Goal: Task Accomplishment & Management: Manage account settings

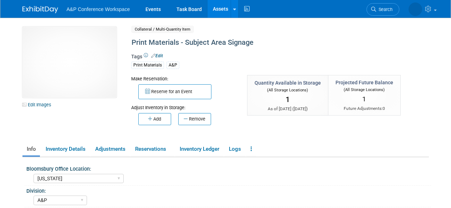
select select "New York"
select select "A&P"
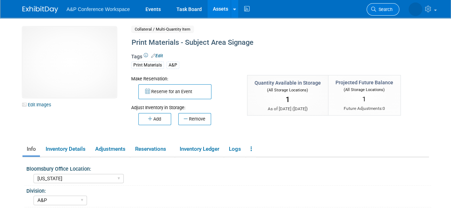
click at [377, 10] on span "Search" at bounding box center [384, 9] width 16 height 5
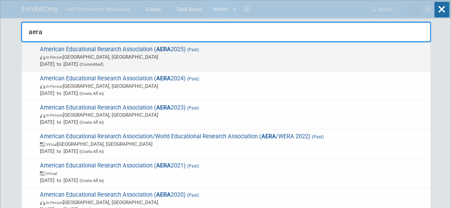
type input "aera"
click at [69, 60] on span "In-Person Denver, CO" at bounding box center [233, 56] width 387 height 7
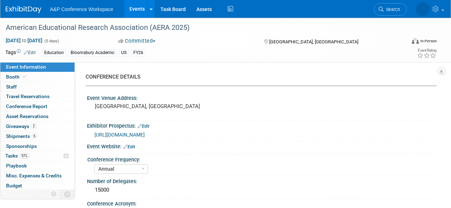
select select "Annual"
select select "Level 2"
select select "In-Person Booth"
select select "Education"
select select "Bloomsbury/Rowman & [PERSON_NAME]"
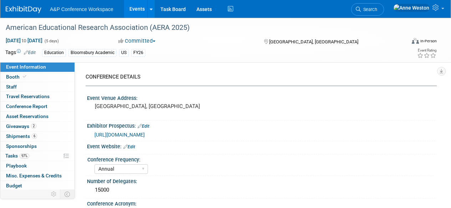
select select "[PERSON_NAME]"
select select "Networking/Commissioning"
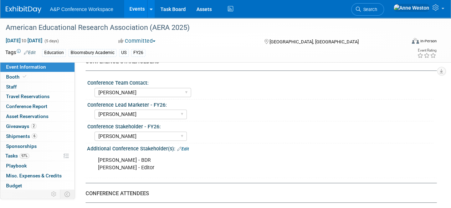
scroll to position [321, 0]
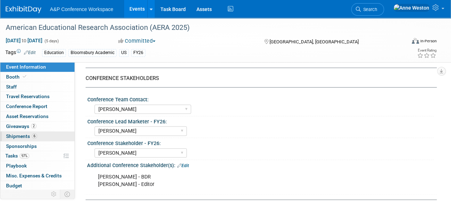
click at [36, 136] on link "6 Shipments 6" at bounding box center [37, 137] width 74 height 10
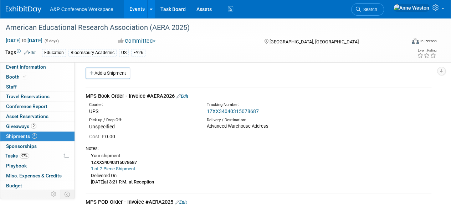
scroll to position [0, 0]
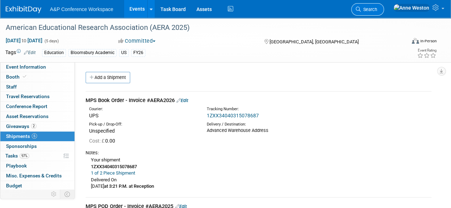
click at [384, 6] on link "Search" at bounding box center [367, 9] width 33 height 12
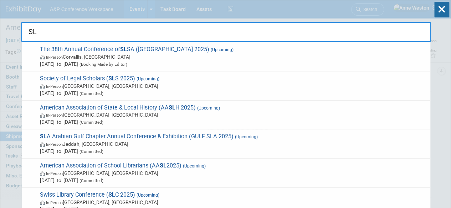
type input "S"
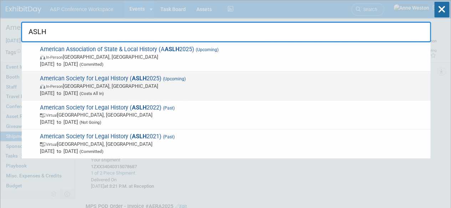
type input "ASLH"
click at [64, 83] on span "In-Person Detroit, MI" at bounding box center [233, 86] width 387 height 7
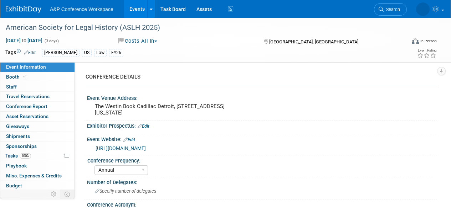
select select "Annual"
select select "Level 3"
select select "Program Advert"
select select "Law"
select select "[PERSON_NAME] Publishing"
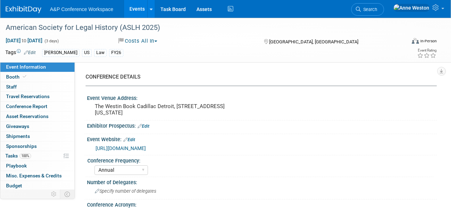
select select "[PERSON_NAME]"
select select "Ros Jubber"
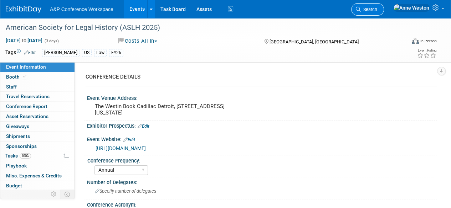
click at [377, 9] on span "Search" at bounding box center [369, 9] width 16 height 5
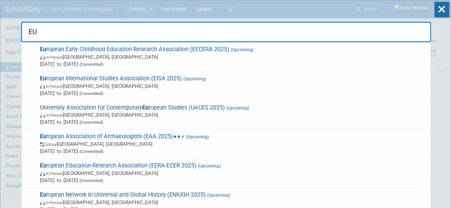
type input "E"
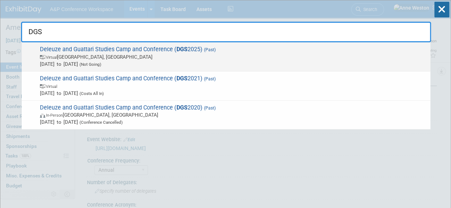
type input "DGS"
click at [57, 45] on div "Deleuze and Guattari Studies Camp and Conference ( DGS 2025) (Past) Virtual Sto…" at bounding box center [226, 56] width 408 height 29
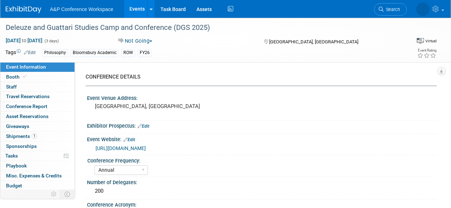
select select "Annual"
select select "Level 2"
select select "In-Person Booth"
select select "Philosophy"
select select "Bloomsbury Academic"
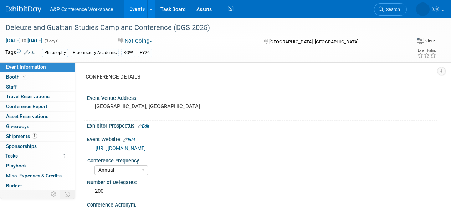
select select "[PERSON_NAME]"
select select "Networking/Commissioning"
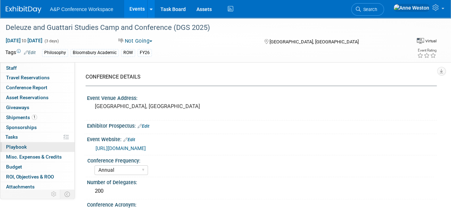
scroll to position [29, 0]
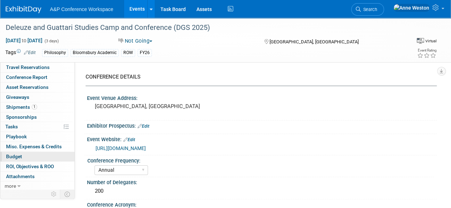
click at [20, 156] on span "Budget" at bounding box center [14, 157] width 16 height 6
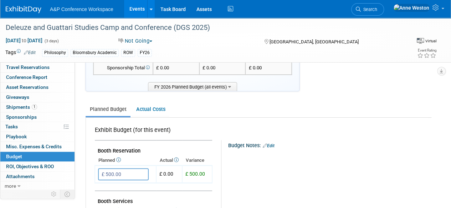
scroll to position [0, 0]
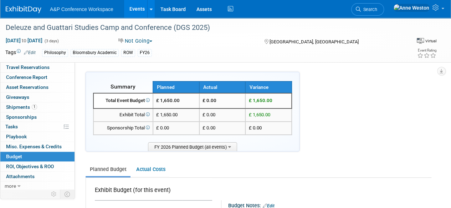
click at [377, 9] on span "Search" at bounding box center [369, 9] width 16 height 5
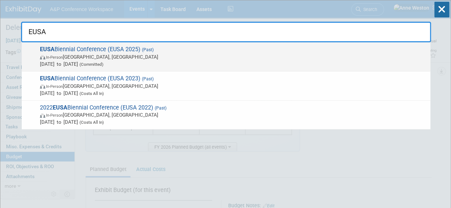
type input "EUSA"
click at [89, 53] on span "EUSA Biennial Conference (EUSA 2025) (Past) In-Person Philadelphia, PA May 8, 2…" at bounding box center [232, 57] width 389 height 22
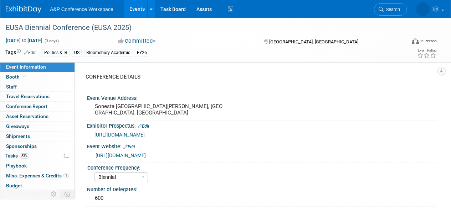
select select "Biennial"
select select "Level 3"
select select "Program Advert"
select select "Politics & International Relations"
select select "Bloomsbury Academic"
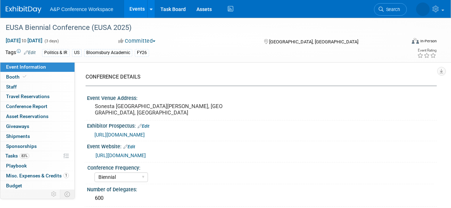
select select "[PERSON_NAME]"
select select "Brand/Subject Presence​"
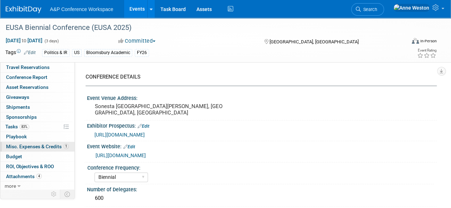
scroll to position [36, 0]
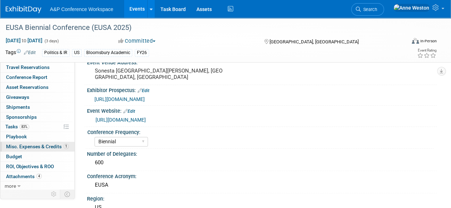
click at [48, 146] on span "Misc. Expenses & Credits 1" at bounding box center [37, 147] width 63 height 6
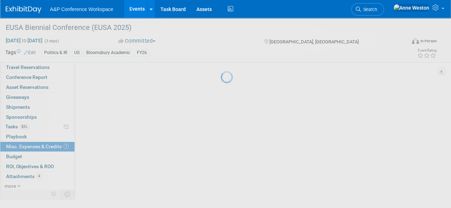
scroll to position [0, 0]
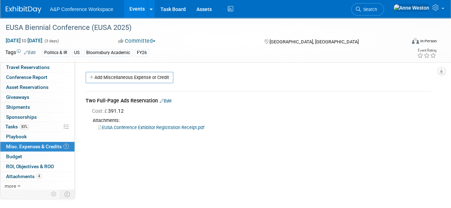
click at [167, 99] on link "Edit" at bounding box center [166, 101] width 12 height 5
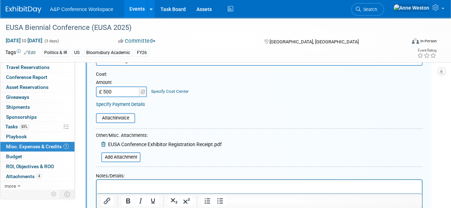
scroll to position [153, 0]
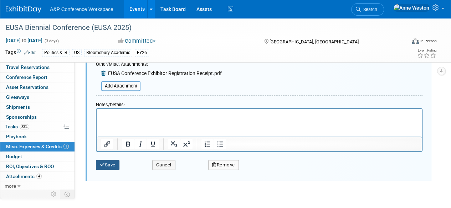
type input "£ 500.00"
click at [106, 167] on button "Save" at bounding box center [108, 165] width 24 height 10
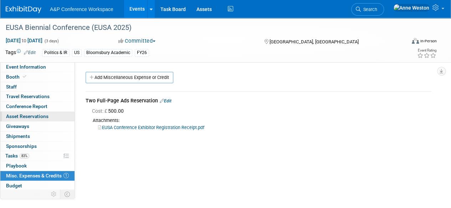
scroll to position [0, 0]
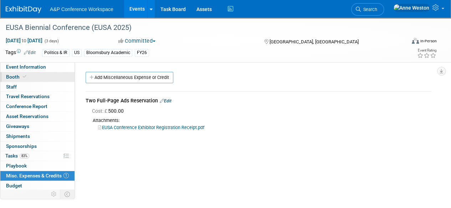
click at [40, 77] on link "Booth" at bounding box center [37, 77] width 74 height 10
select select "CUAP"
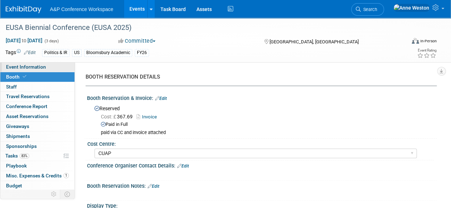
click at [31, 69] on span "Event Information" at bounding box center [26, 67] width 40 height 6
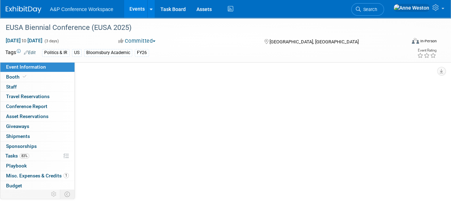
select select "Biennial"
select select "Level 3"
select select "Program Advert"
select select "Politics & International Relations"
select select "Bloomsbury Academic"
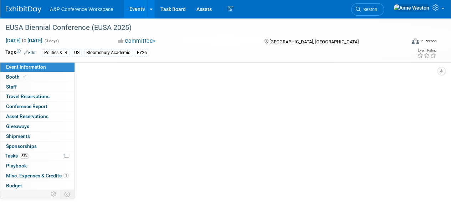
select select "[PERSON_NAME]"
select select "Brand/Subject Presence​"
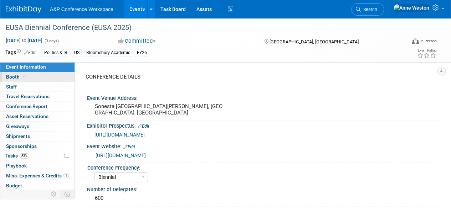
click at [32, 78] on link "Booth" at bounding box center [37, 77] width 74 height 10
select select "CUAP"
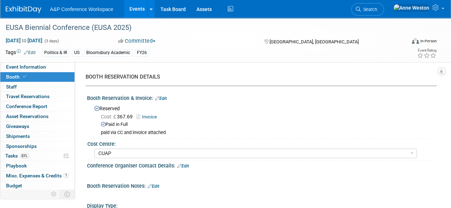
click at [165, 96] on link "Edit" at bounding box center [161, 98] width 12 height 5
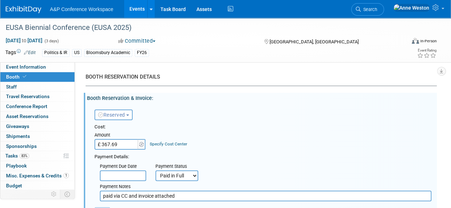
click at [128, 146] on input "£ 367.69" at bounding box center [116, 144] width 45 height 11
type input "£"
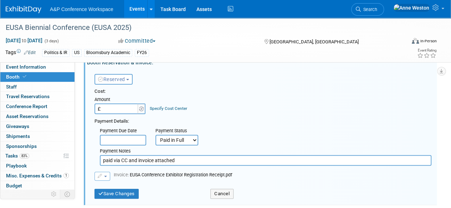
scroll to position [71, 0]
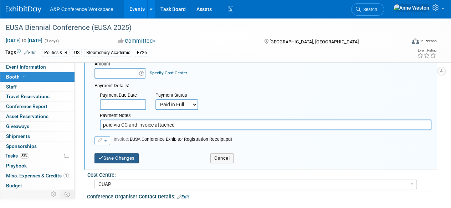
type input "£ 0.00"
click at [118, 157] on button "Save Changes" at bounding box center [116, 159] width 44 height 10
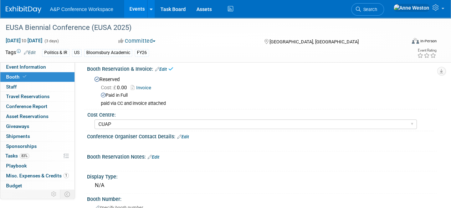
scroll to position [0, 0]
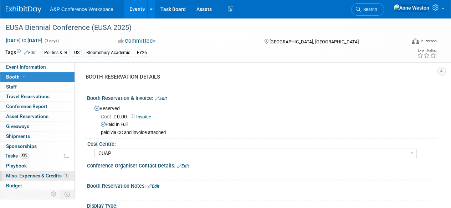
click at [51, 173] on span "Misc. Expenses & Credits 1" at bounding box center [37, 176] width 63 height 6
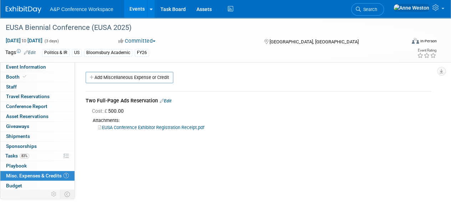
click at [139, 128] on link "EUSA Conference Exhibitor Registration Receipt.pdf" at bounding box center [151, 127] width 106 height 5
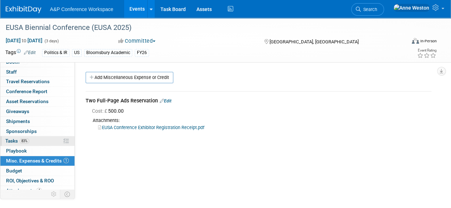
scroll to position [29, 0]
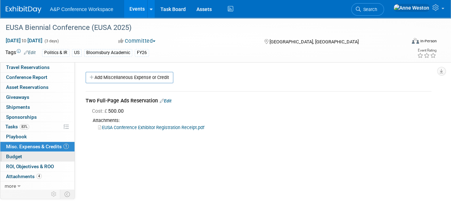
click at [33, 153] on link "Budget" at bounding box center [37, 157] width 74 height 10
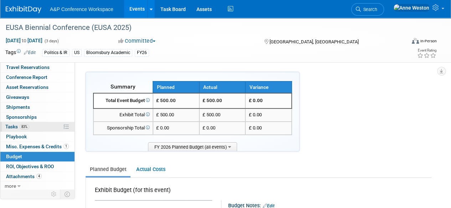
click at [24, 129] on span "Tasks 83%" at bounding box center [17, 127] width 24 height 6
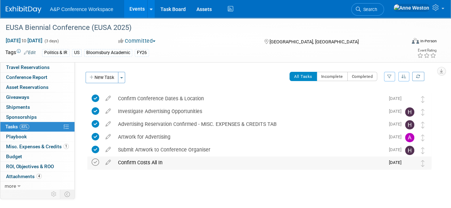
click at [96, 161] on icon at bounding box center [95, 162] width 7 height 7
click at [42, 147] on span "Misc. Expenses & Credits 1" at bounding box center [37, 147] width 63 height 6
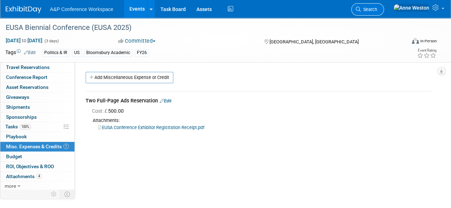
click at [377, 9] on span "Search" at bounding box center [369, 9] width 16 height 5
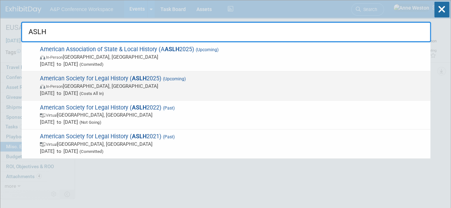
type input "ASLH"
click at [120, 77] on span "American Society for Legal History ( ASLH 2025) (Upcoming) In-Person Detroit, M…" at bounding box center [232, 86] width 389 height 22
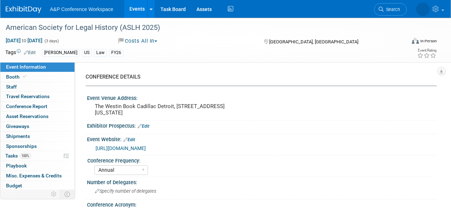
select select "Annual"
select select "Level 3"
select select "Program Advert"
select select "Law"
select select "[PERSON_NAME] Publishing"
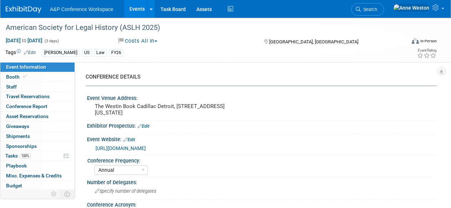
select select "[PERSON_NAME]"
select select "Ros Jubber"
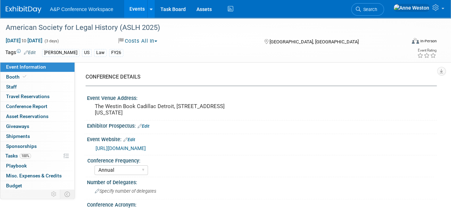
click at [47, 175] on span "Misc. Expenses & Credits 0" at bounding box center [34, 176] width 56 height 6
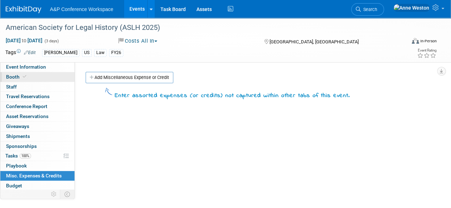
click at [39, 76] on link "Booth" at bounding box center [37, 77] width 74 height 10
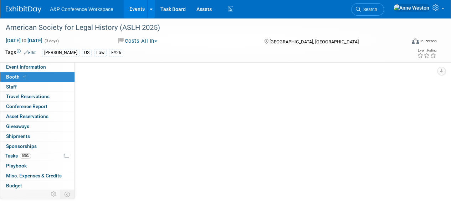
select select "BUHA"
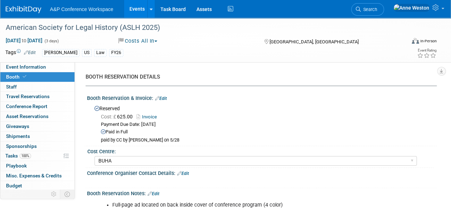
click at [165, 98] on link "Edit" at bounding box center [161, 98] width 12 height 5
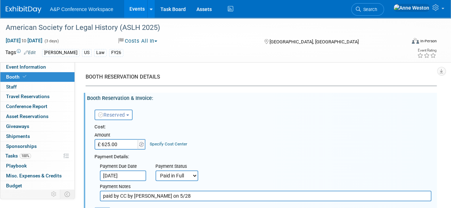
click at [128, 144] on input "£ 625.00" at bounding box center [116, 144] width 45 height 11
type input "£"
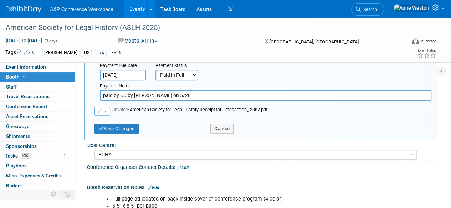
scroll to position [107, 0]
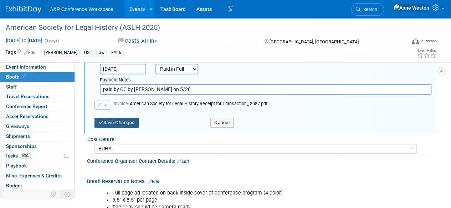
type input "£ 0.00"
click at [114, 121] on button "Save Changes" at bounding box center [116, 123] width 44 height 10
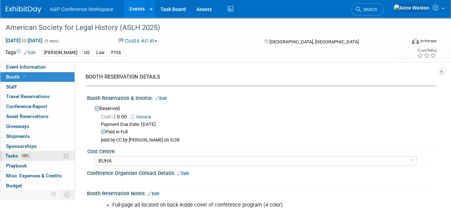
scroll to position [29, 0]
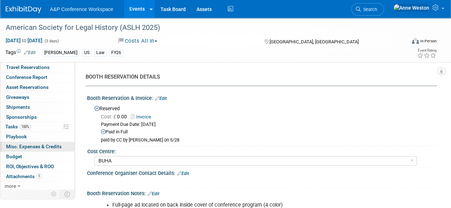
click at [43, 145] on span "Misc. Expenses & Credits 0" at bounding box center [34, 147] width 56 height 6
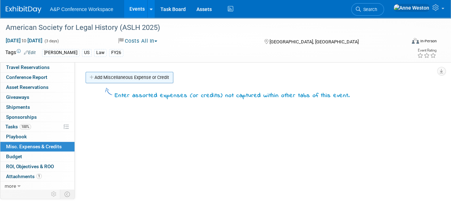
click at [135, 78] on link "Add Miscellaneous Expense or Credit" at bounding box center [130, 77] width 88 height 11
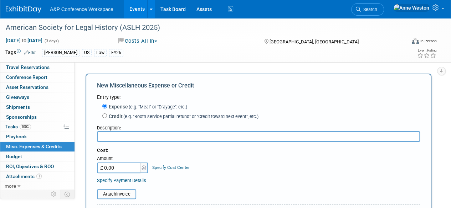
scroll to position [0, 0]
type input "p"
type input "Program Advert"
click at [132, 170] on input "£ 0.00" at bounding box center [119, 168] width 45 height 11
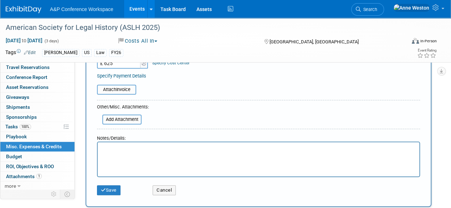
scroll to position [107, 0]
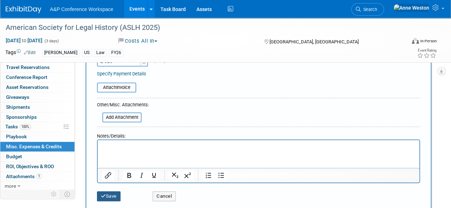
type input "£ 625.00"
click at [104, 195] on icon "submit" at bounding box center [103, 196] width 5 height 5
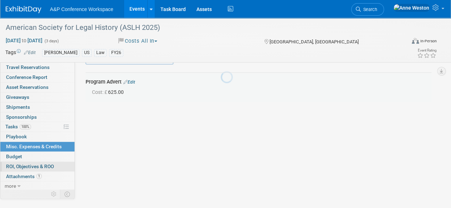
scroll to position [16, 0]
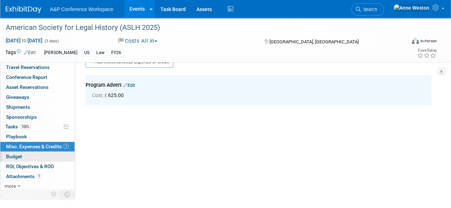
click at [37, 157] on link "Budget" at bounding box center [37, 157] width 74 height 10
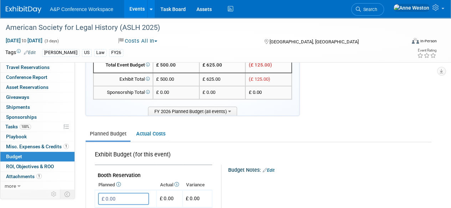
scroll to position [0, 0]
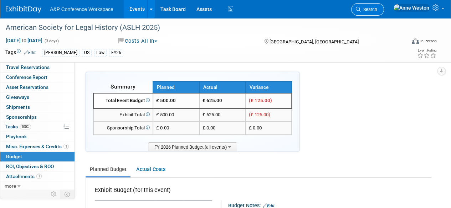
click at [384, 6] on link "Search" at bounding box center [367, 9] width 33 height 12
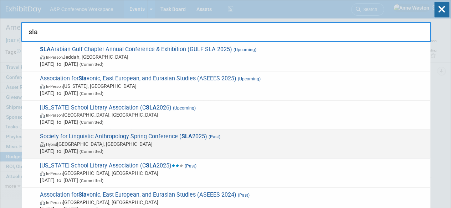
type input "sla"
click at [58, 133] on span "Society for Linguistic Anthropology Spring Conference ( SLA 2025) (Past) Hybrid…" at bounding box center [232, 144] width 389 height 22
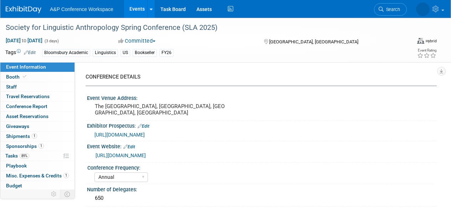
select select "Annual"
select select "Level 3"
select select "Sponsorship"
select select "Linguistics"
select select "Bloomsbury Academic"
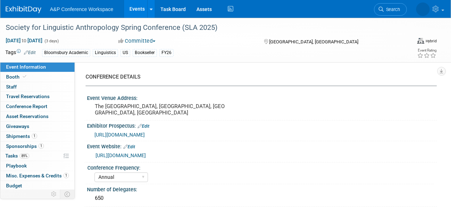
select select "[PERSON_NAME]"
select select "Networking/Commissioning"
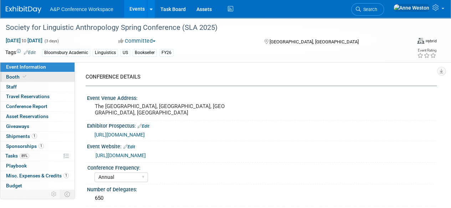
click at [25, 74] on span at bounding box center [24, 76] width 6 height 5
select select "CUAP"
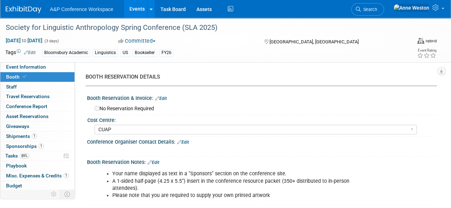
click at [43, 174] on span "Misc. Expenses & Credits 1" at bounding box center [37, 176] width 63 height 6
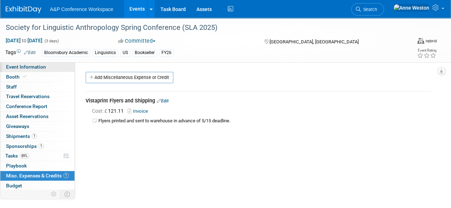
click at [39, 65] on span "Event Information" at bounding box center [26, 67] width 40 height 6
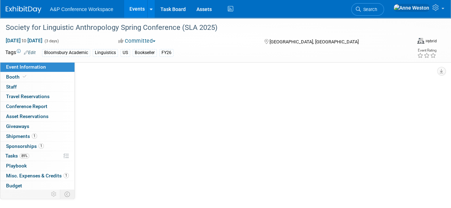
select select "Annual"
select select "Level 3"
select select "Sponsorship"
select select "Linguistics"
select select "Bloomsbury Academic"
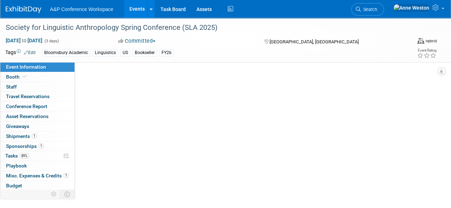
select select "[PERSON_NAME]"
select select "Networking/Commissioning"
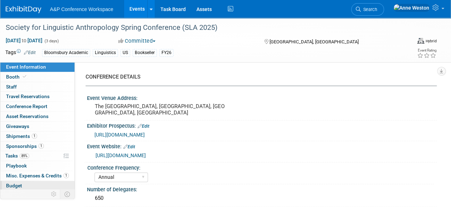
click at [23, 181] on link "Budget" at bounding box center [37, 186] width 74 height 10
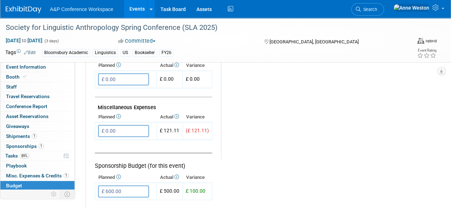
scroll to position [375, 0]
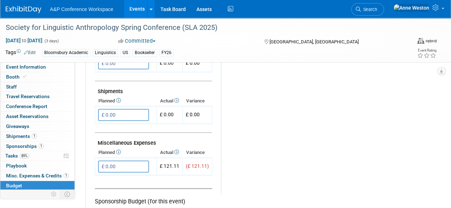
click at [44, 174] on span "Misc. Expenses & Credits 1" at bounding box center [37, 176] width 63 height 6
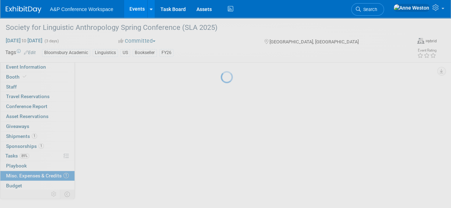
scroll to position [0, 0]
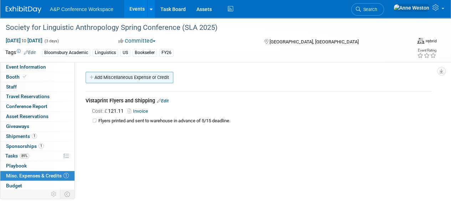
click at [150, 76] on link "Add Miscellaneous Expense or Credit" at bounding box center [130, 77] width 88 height 11
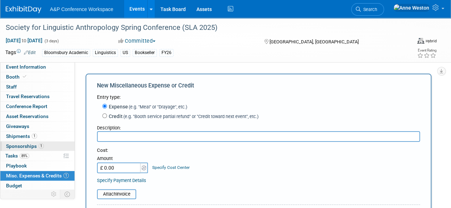
click at [39, 145] on span "1" at bounding box center [40, 146] width 5 height 5
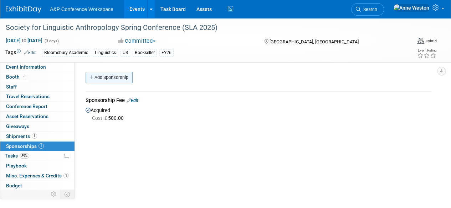
click at [125, 79] on link "Add Sponsorship" at bounding box center [109, 77] width 47 height 11
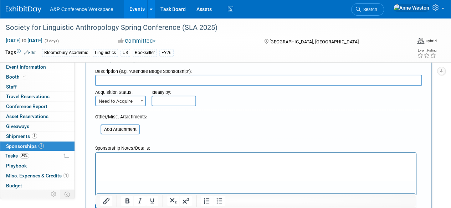
scroll to position [36, 0]
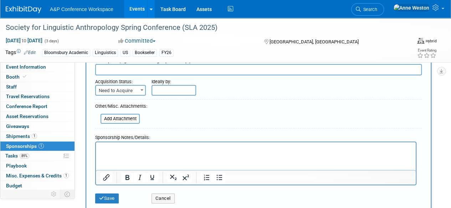
click at [132, 90] on span "Need to Acquire" at bounding box center [120, 91] width 49 height 10
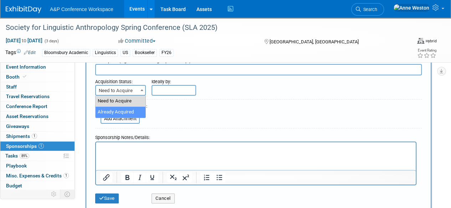
select select "2"
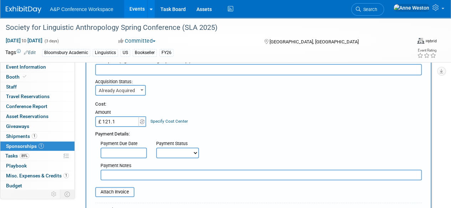
type input "£ 121.11"
click at [116, 70] on input "text" at bounding box center [258, 69] width 326 height 11
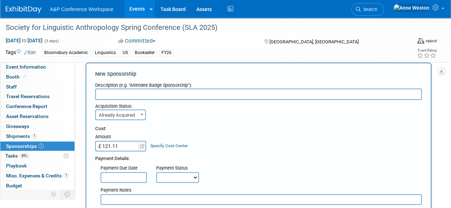
scroll to position [0, 0]
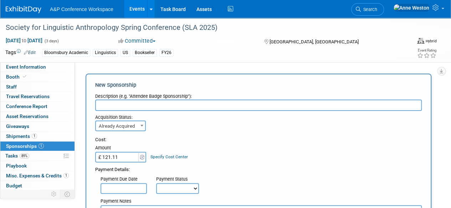
type input "d"
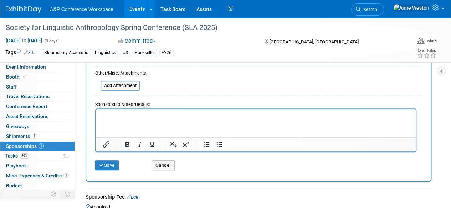
scroll to position [178, 0]
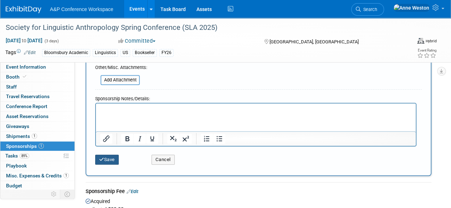
type input "Delegate Pack Inserts"
click at [110, 155] on button "Save" at bounding box center [107, 160] width 24 height 10
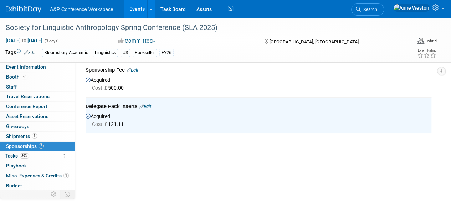
scroll to position [16, 0]
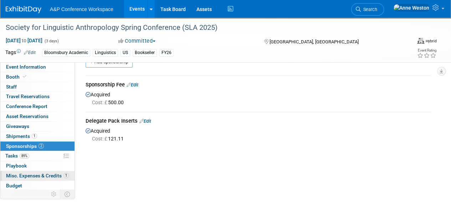
click at [25, 173] on span "Misc. Expenses & Credits 1" at bounding box center [37, 176] width 63 height 6
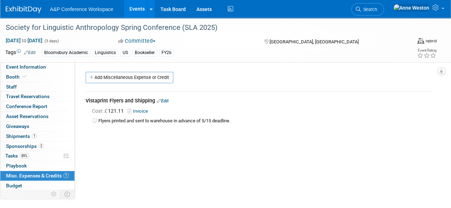
click at [165, 99] on link "Edit" at bounding box center [163, 101] width 12 height 5
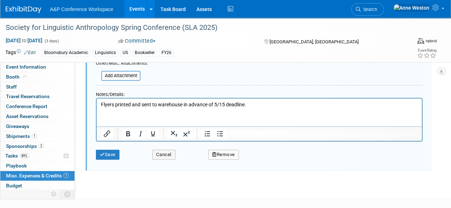
scroll to position [153, 0]
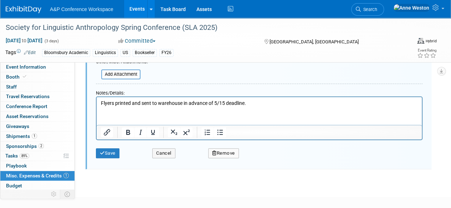
click at [224, 153] on button "Remove" at bounding box center [223, 154] width 31 height 10
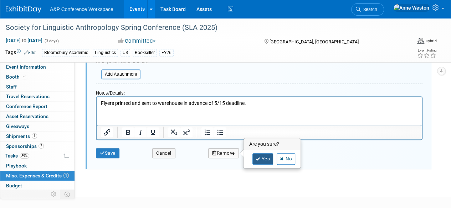
click at [255, 159] on icon at bounding box center [257, 159] width 4 height 4
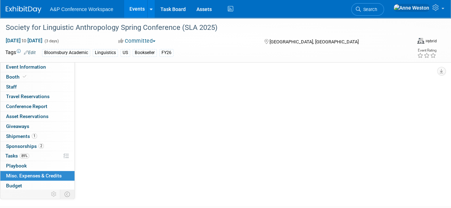
scroll to position [0, 0]
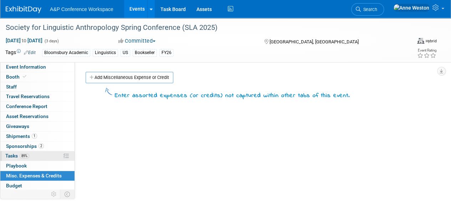
click at [24, 157] on span "89%" at bounding box center [25, 156] width 10 height 5
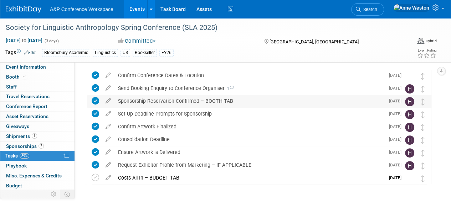
scroll to position [43, 0]
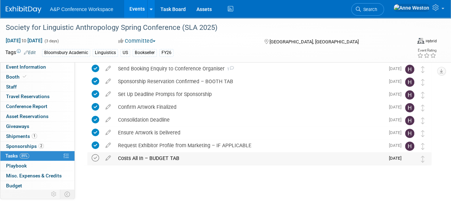
click at [92, 159] on icon at bounding box center [95, 158] width 7 height 7
click at [377, 7] on span "Search" at bounding box center [369, 9] width 16 height 5
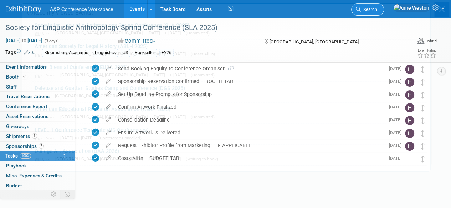
scroll to position [0, 0]
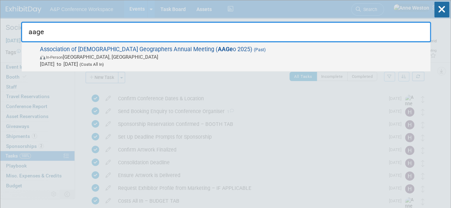
type input "aage"
click at [129, 58] on span "In-Person Detroit, MI" at bounding box center [233, 56] width 387 height 7
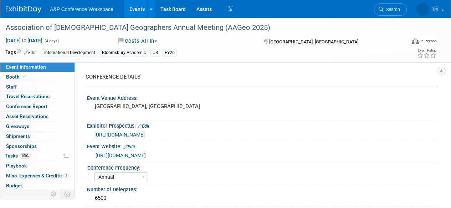
select select "Annual"
select select "Level 3"
select select "Program Advert"
select select "Geography"
select select "Rowman"
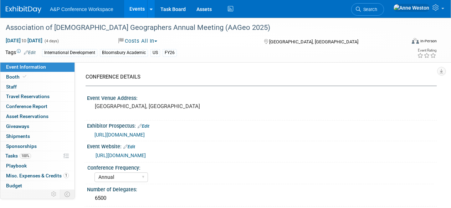
select select "[PERSON_NAME]"
select select "Networking/Commissioning"
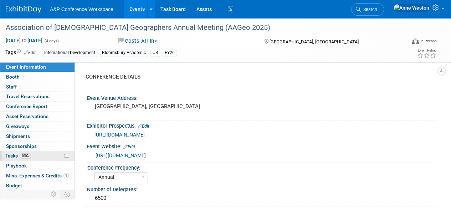
click at [27, 159] on link "100% Tasks 100%" at bounding box center [37, 156] width 74 height 10
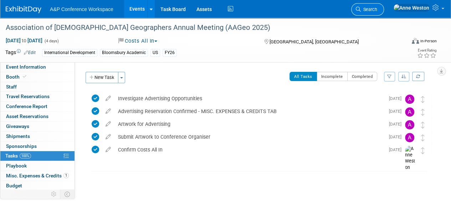
click at [377, 11] on span "Search" at bounding box center [369, 9] width 16 height 5
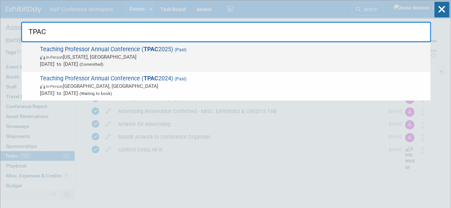
type input "TPAC"
click at [84, 50] on span "Teaching Professor Annual Conference ( TPAC 2025) (Past) In-Person Washington, …" at bounding box center [232, 57] width 389 height 22
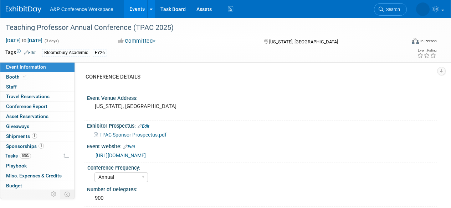
select select "Annual"
select select "Level 3"
select select "Sponsorship"
select select "Study Skills"
select select "Bloomsbury Academic"
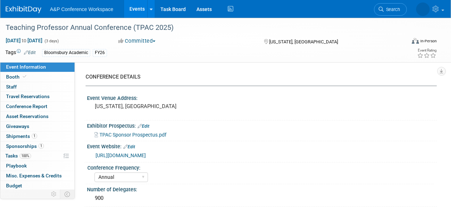
select select "[PERSON_NAME]"
select select "Brand/Subject Presence​"
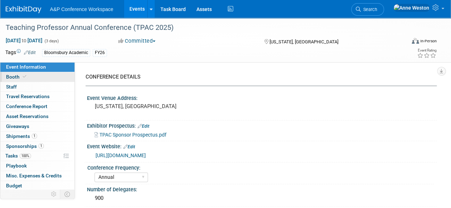
click at [29, 80] on link "Booth" at bounding box center [37, 77] width 74 height 10
select select "CUAP"
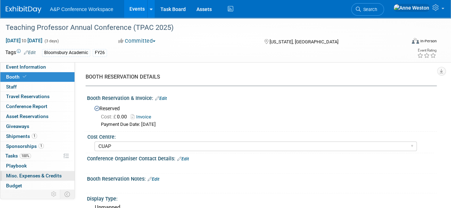
scroll to position [29, 0]
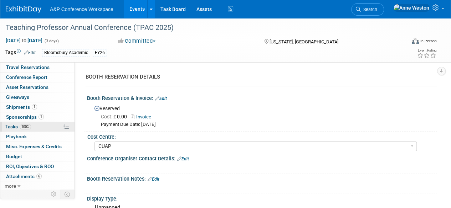
click at [27, 122] on link "100% Tasks 100%" at bounding box center [37, 127] width 74 height 10
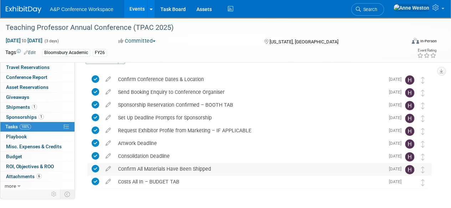
scroll to position [0, 0]
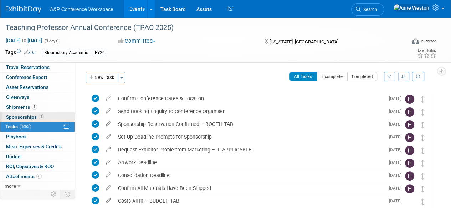
click at [20, 116] on span "Sponsorships 1" at bounding box center [25, 117] width 38 height 6
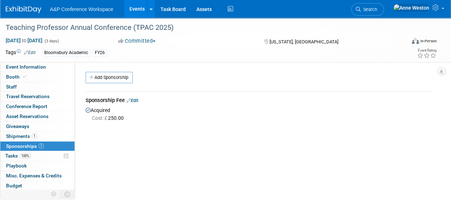
click at [21, 11] on img at bounding box center [24, 9] width 36 height 7
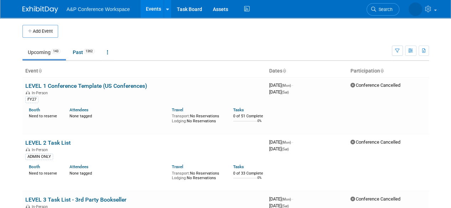
click at [34, 32] on button "Add Event" at bounding box center [40, 31] width 36 height 13
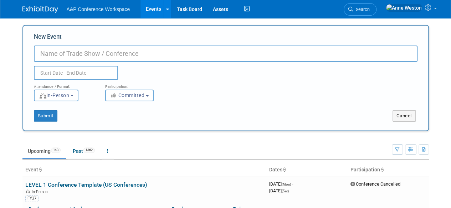
paste input "Gesellschaft für Analytische Philosophie"
type input "Gesellschaft für Analytische Philosophie (GAP 2025)"
click at [55, 73] on input "text" at bounding box center [76, 73] width 84 height 14
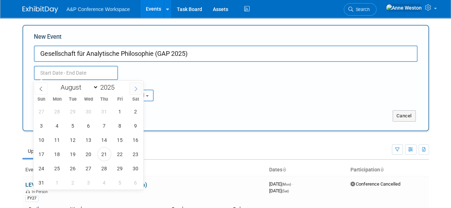
click at [134, 88] on icon at bounding box center [135, 89] width 5 height 5
select select "8"
click at [63, 126] on span "8" at bounding box center [57, 126] width 14 height 14
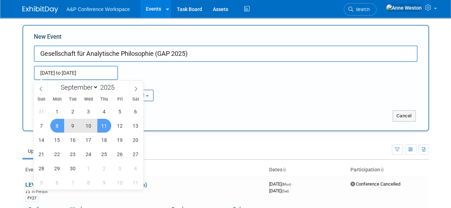
click at [106, 126] on span "11" at bounding box center [104, 126] width 14 height 14
type input "[DATE] to [DATE]"
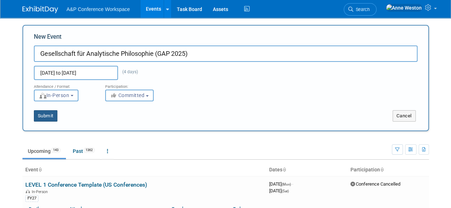
click at [50, 113] on button "Submit" at bounding box center [46, 115] width 24 height 11
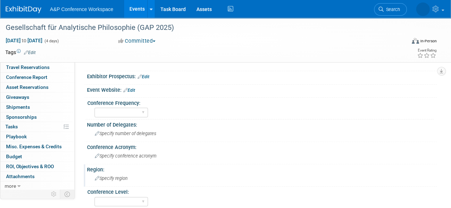
scroll to position [71, 0]
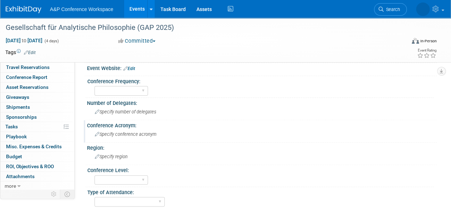
click at [115, 133] on span "Specify conference acronym" at bounding box center [126, 134] width 62 height 5
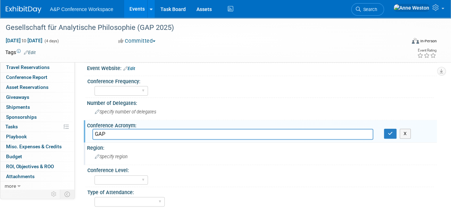
type input "GAP"
click at [119, 156] on span "Specify region" at bounding box center [111, 156] width 33 height 5
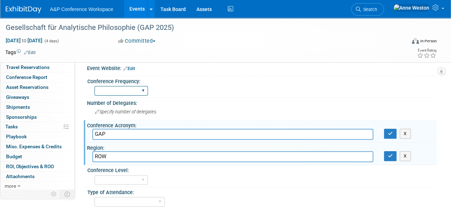
type input "ROW"
click at [134, 88] on select "Annual Biennial Bi-Annual Triennial Quadrennial" at bounding box center [120, 91] width 53 height 10
select select "Annual"
click at [94, 86] on select "Annual Biennial Bi-Annual Triennial Quadrennial" at bounding box center [120, 91] width 53 height 10
click at [386, 136] on button "button" at bounding box center [390, 134] width 13 height 10
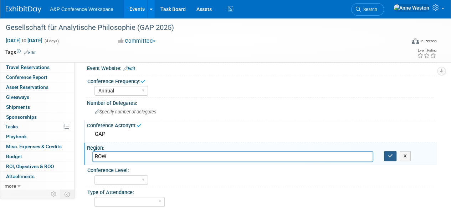
click at [387, 151] on button "button" at bounding box center [390, 156] width 13 height 10
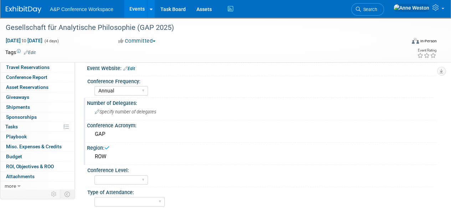
scroll to position [36, 0]
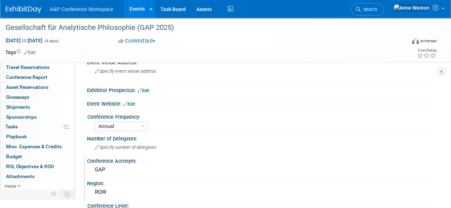
click at [131, 105] on link "Edit" at bounding box center [129, 104] width 12 height 5
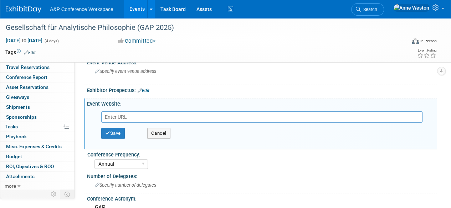
paste input "[URL][DOMAIN_NAME]"
type input "[URL][DOMAIN_NAME]"
click at [118, 133] on button "Save" at bounding box center [113, 133] width 24 height 11
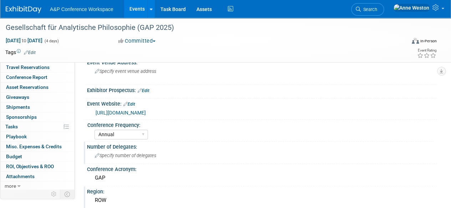
click at [109, 154] on span "Specify number of delegates" at bounding box center [125, 155] width 61 height 5
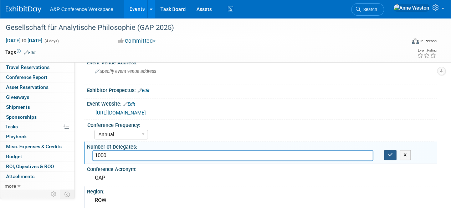
type input "1000"
click at [385, 154] on button "button" at bounding box center [390, 155] width 13 height 10
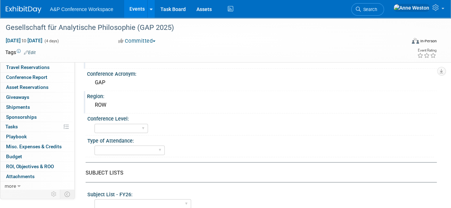
scroll to position [143, 0]
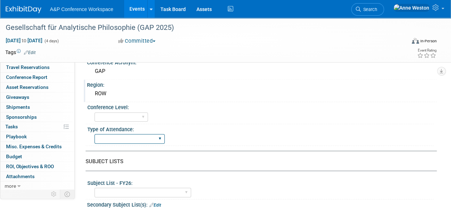
click at [129, 137] on select "In-Person Booth Virtual Booth Sponsorship Insert Only - DO NOT USE Program Adve…" at bounding box center [129, 139] width 70 height 10
select select "Unmanned Display"
click at [94, 134] on select "In-Person Booth Virtual Booth Sponsorship Insert Only - DO NOT USE Program Adve…" at bounding box center [129, 139] width 70 height 10
click at [139, 115] on select "Level 1 Level 2 Level 3 Level 4" at bounding box center [120, 118] width 53 height 10
select select "Level 3"
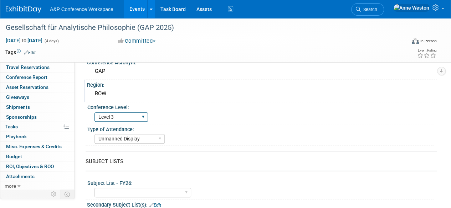
click at [94, 113] on select "Level 1 Level 2 Level 3 Level 4" at bounding box center [120, 118] width 53 height 10
click at [138, 135] on select "In-Person Booth Virtual Booth Sponsorship Insert Only - DO NOT USE Program Adve…" at bounding box center [129, 139] width 70 height 10
select select "Sponsorship"
click at [94, 134] on select "In-Person Booth Virtual Booth Sponsorship Insert Only - DO NOT USE Program Adve…" at bounding box center [129, 139] width 70 height 10
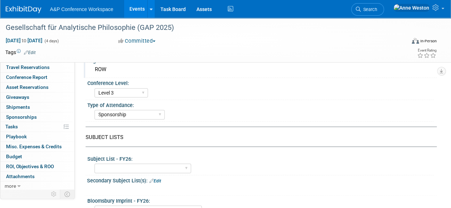
scroll to position [178, 0]
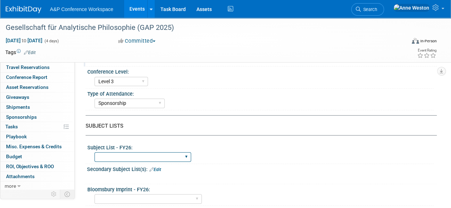
click at [167, 158] on select "ABC-CLIO Reference African Studies Anthropology Archaeology Architecture Archiv…" at bounding box center [142, 157] width 97 height 10
select select "Philosophy"
click at [94, 152] on select "ABC-CLIO Reference African Studies Anthropology Archaeology Architecture Archiv…" at bounding box center [142, 157] width 97 height 10
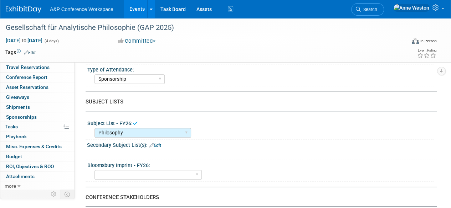
scroll to position [214, 0]
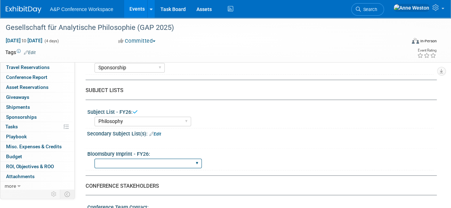
click at [150, 162] on select "Backbeat Bloomsbury Bloomsbury Academic Bloomsbury Digital Resources Bloomsbury…" at bounding box center [147, 164] width 107 height 10
select select "Bloomsbury Academic"
click at [94, 159] on select "Backbeat Bloomsbury Bloomsbury Academic Bloomsbury Digital Resources Bloomsbury…" at bounding box center [147, 164] width 107 height 10
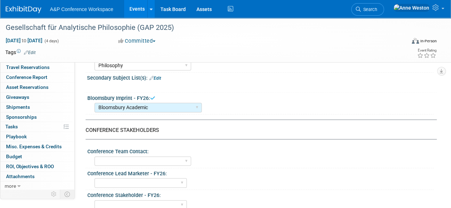
scroll to position [285, 0]
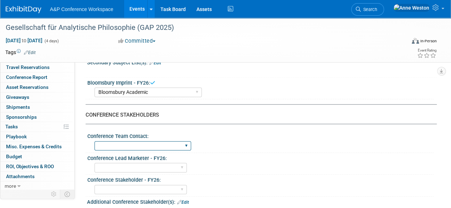
click at [170, 145] on select "Anne Weston Matt Hambridge Amanda Oney Anne Weston & Amanda Oney Anne Weston & …" at bounding box center [142, 146] width 97 height 10
select select "[PERSON_NAME]"
click at [94, 141] on select "Anne Weston Matt Hambridge Amanda Oney Anne Weston & Amanda Oney Anne Weston & …" at bounding box center [142, 146] width 97 height 10
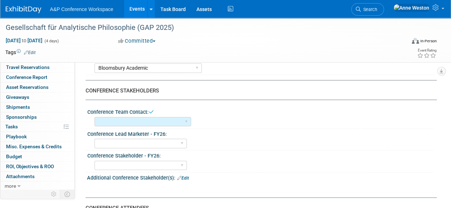
scroll to position [321, 0]
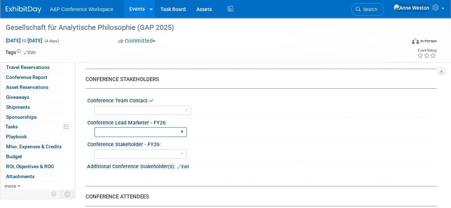
click at [145, 133] on select "Abigail Larkin Alice Billington Ami Reitmeier Amy Suratia Andy Boyd Anna Robert…" at bounding box center [140, 133] width 92 height 10
select select "[PERSON_NAME]"
click at [94, 128] on select "Abigail Larkin Alice Billington Ami Reitmeier Amy Suratia Andy Boyd Anna Robert…" at bounding box center [140, 133] width 92 height 10
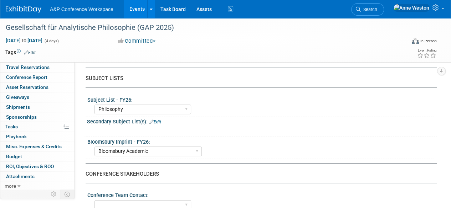
scroll to position [178, 0]
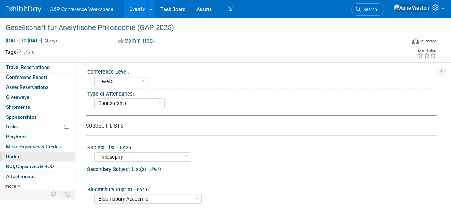
click at [27, 153] on link "Budget" at bounding box center [37, 157] width 74 height 10
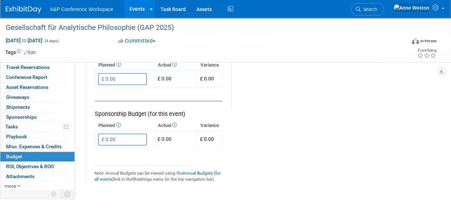
scroll to position [463, 0]
click at [130, 136] on input "£ 0.00" at bounding box center [122, 139] width 49 height 12
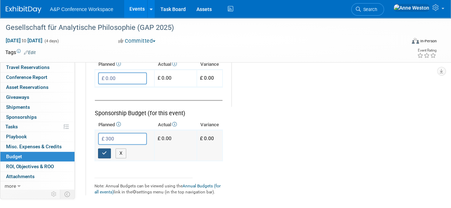
type input "£ 300.00"
click at [105, 151] on icon "button" at bounding box center [104, 153] width 5 height 5
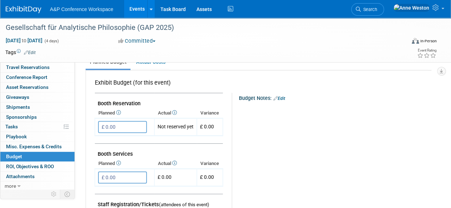
scroll to position [107, 0]
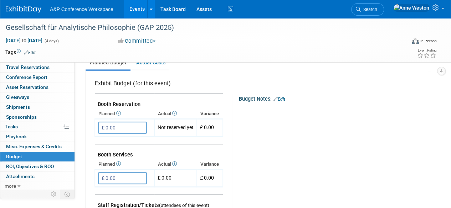
click at [283, 97] on link "Edit" at bounding box center [279, 99] width 12 height 5
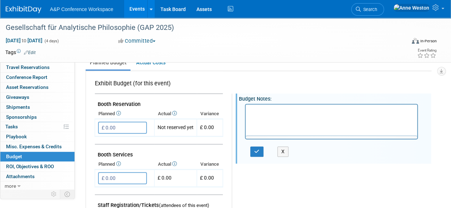
scroll to position [0, 0]
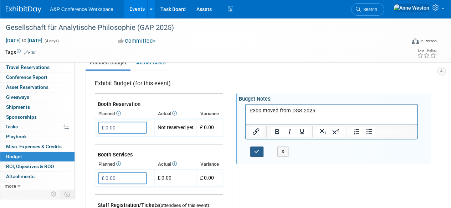
click at [259, 150] on button "button" at bounding box center [256, 152] width 13 height 10
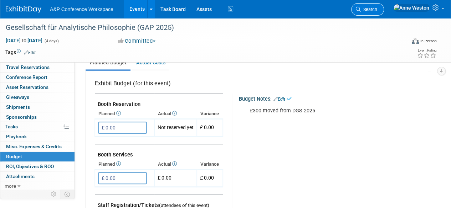
click at [377, 10] on span "Search" at bounding box center [369, 9] width 16 height 5
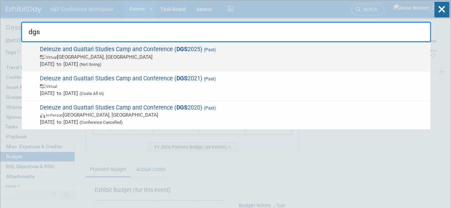
type input "dgs"
click at [113, 57] on span "Virtual Stockholm, Sweden" at bounding box center [233, 56] width 387 height 7
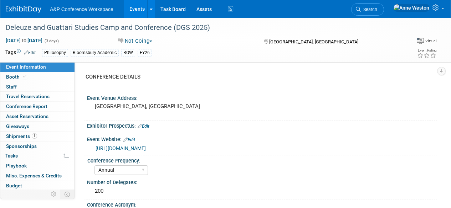
select select "Annual"
select select "Level 2"
select select "In-Person Booth"
select select "Philosophy"
select select "Bloomsbury Academic"
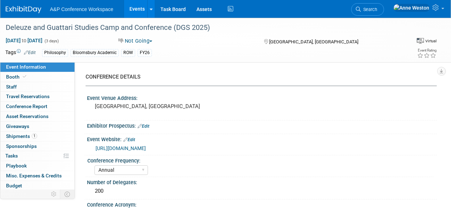
select select "[PERSON_NAME]"
select select "Networking/Commissioning"
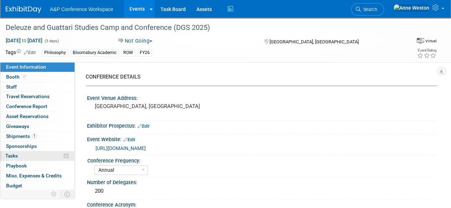
scroll to position [29, 0]
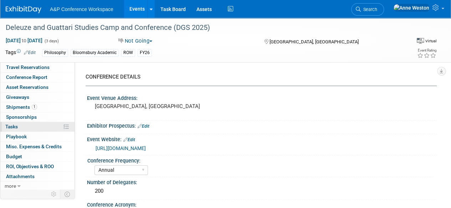
click at [27, 159] on link "Budget" at bounding box center [37, 157] width 74 height 10
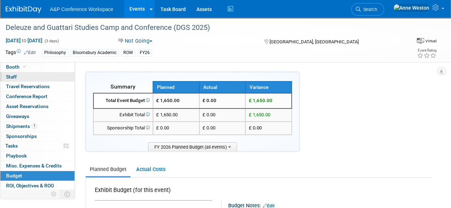
scroll to position [0, 0]
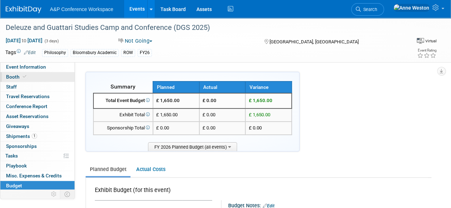
click at [38, 81] on link "Booth" at bounding box center [37, 77] width 74 height 10
select select "COBA"
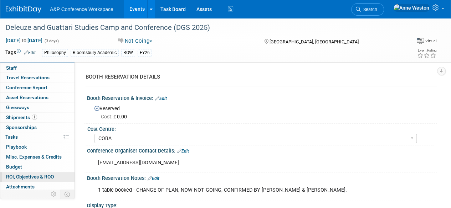
scroll to position [29, 0]
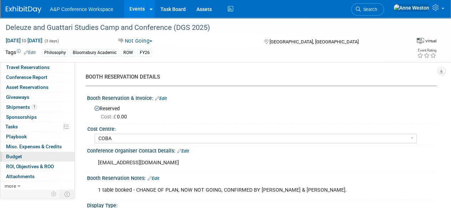
click at [21, 156] on span "Budget" at bounding box center [14, 157] width 16 height 6
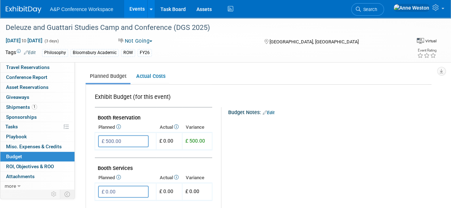
scroll to position [107, 0]
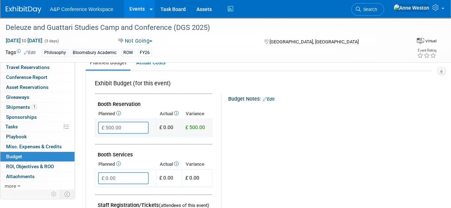
click at [126, 126] on input "£ 500.00" at bounding box center [123, 128] width 51 height 12
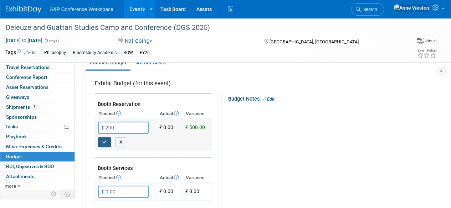
type input "£ 200.00"
click at [103, 141] on icon "button" at bounding box center [104, 142] width 5 height 5
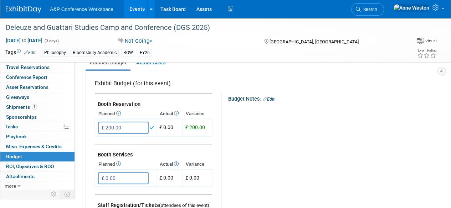
click at [271, 100] on link "Edit" at bounding box center [269, 99] width 12 height 5
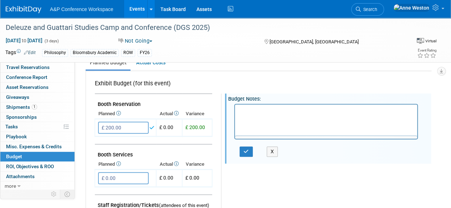
scroll to position [0, 0]
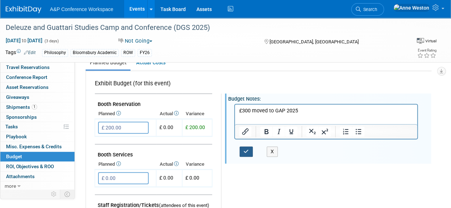
click at [244, 149] on icon "button" at bounding box center [245, 151] width 5 height 5
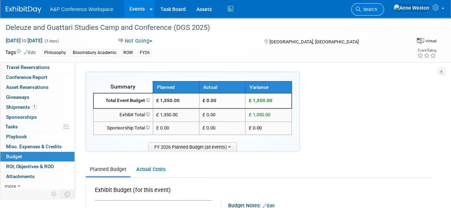
click at [377, 10] on span "Search" at bounding box center [369, 9] width 16 height 5
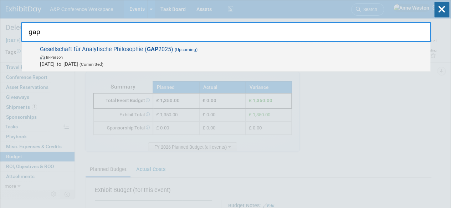
type input "gap"
click at [129, 47] on span "Gesellschaft für Analytische Philosophie ( GAP 2025) (Upcoming) In-Person Sep 8…" at bounding box center [232, 57] width 389 height 22
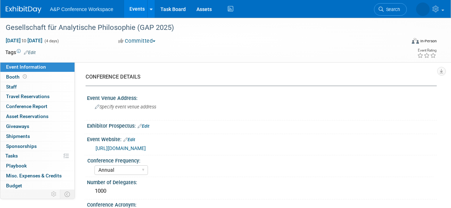
select select "Annual"
select select "Level 3"
select select "Sponsorship"
select select "Philosophy"
select select "Bloomsbury Academic"
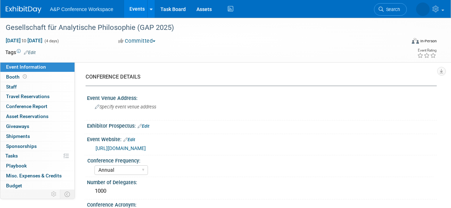
select select "[PERSON_NAME]"
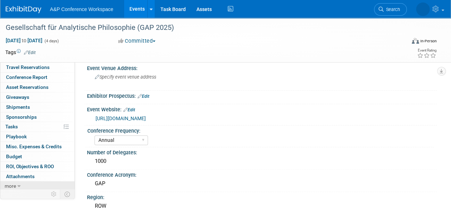
scroll to position [71, 0]
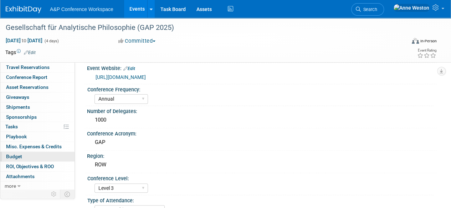
click at [19, 152] on link "Budget" at bounding box center [37, 157] width 74 height 10
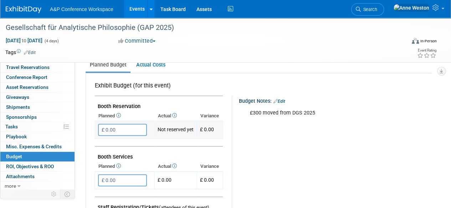
scroll to position [107, 0]
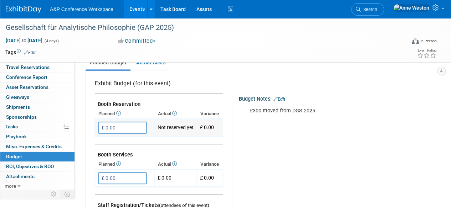
click at [129, 125] on input "£ 0.00" at bounding box center [122, 128] width 49 height 12
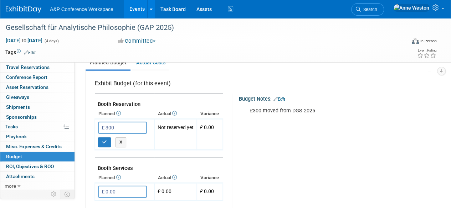
type input "£ 300.00"
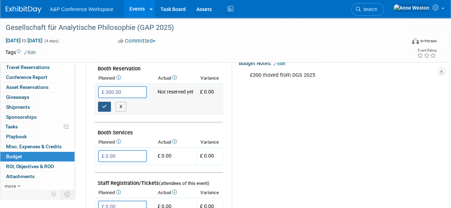
click at [103, 103] on button "button" at bounding box center [104, 107] width 13 height 10
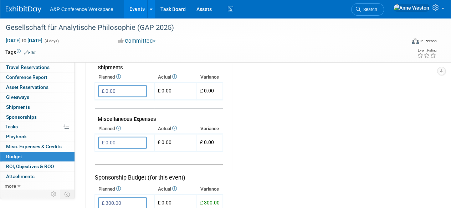
scroll to position [463, 0]
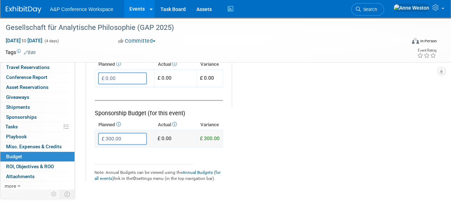
click at [130, 135] on input "£ 300.00" at bounding box center [122, 139] width 49 height 12
type input "£"
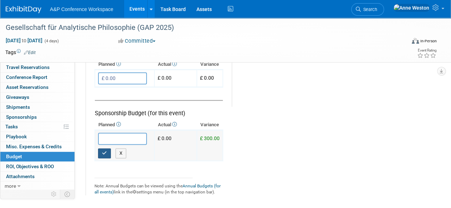
click at [105, 151] on icon "button" at bounding box center [104, 153] width 5 height 5
type input "£ 0.00"
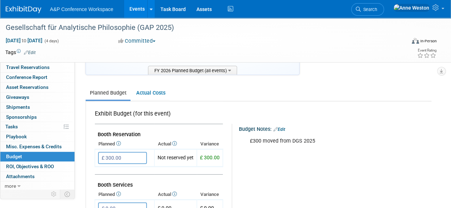
scroll to position [71, 0]
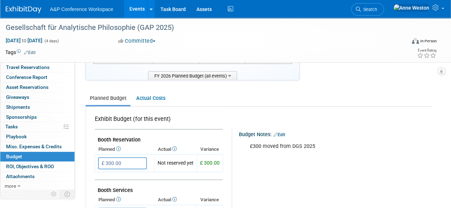
click at [283, 134] on link "Edit" at bounding box center [279, 135] width 12 height 5
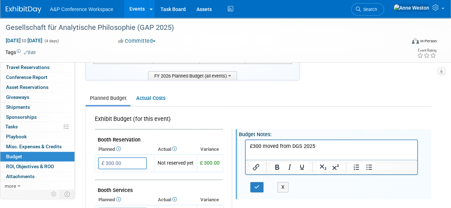
scroll to position [0, 0]
click at [320, 146] on p "£300 moved from DGS 2025" at bounding box center [331, 146] width 163 height 7
click at [256, 186] on icon "button" at bounding box center [256, 187] width 5 height 5
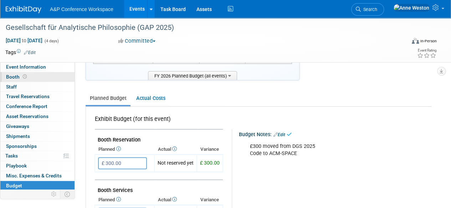
click at [26, 78] on icon at bounding box center [25, 77] width 4 height 4
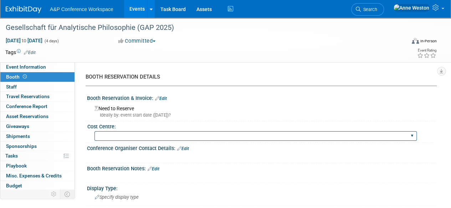
click at [160, 134] on select "BGBG BLRG BPDL BUAV BUIB BUMD COBA COMD CUAP FBAP HART IBIB RGP DIGI BUHA ABC-C…" at bounding box center [255, 136] width 322 height 10
select select "CUAP"
click at [94, 131] on select "BGBG BLRG BPDL BUAV BUIB BUMD COBA COMD CUAP FBAP HART IBIB RGP DIGI BUHA ABC-C…" at bounding box center [255, 136] width 322 height 10
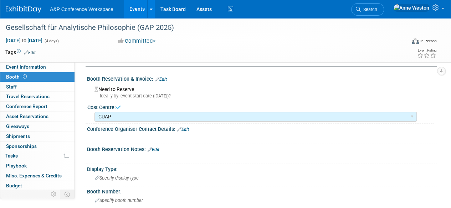
scroll to position [36, 0]
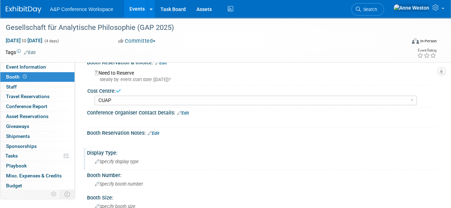
click at [131, 161] on span "Specify display type" at bounding box center [117, 161] width 44 height 5
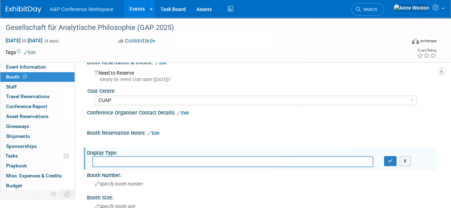
click at [162, 147] on div "Booth Reservation Notes: Edit X" at bounding box center [260, 138] width 353 height 20
click at [387, 162] on button "button" at bounding box center [390, 161] width 13 height 10
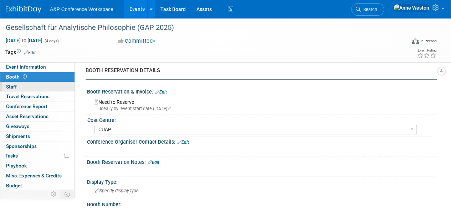
scroll to position [0, 0]
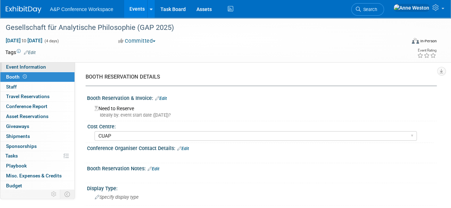
click at [29, 69] on span "Event Information" at bounding box center [26, 67] width 40 height 6
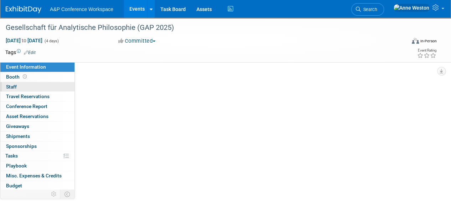
select select "Annual"
select select "Level 3"
select select "Sponsorship"
select select "Philosophy"
select select "Bloomsbury Academic"
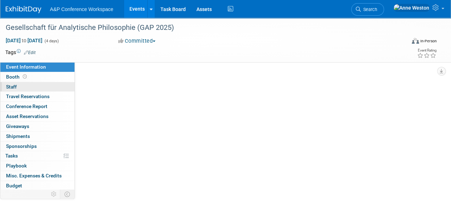
select select "[PERSON_NAME]"
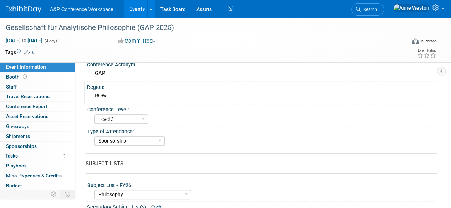
scroll to position [143, 0]
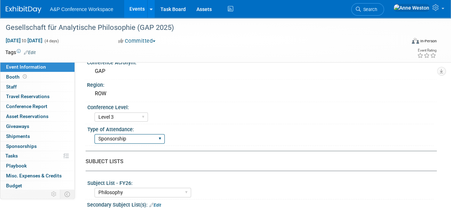
click at [126, 139] on select "In-Person Booth Virtual Booth Sponsorship Insert Only - DO NOT USE Program Adve…" at bounding box center [129, 139] width 70 height 10
select select "Unmanned Display"
click at [94, 134] on select "In-Person Booth Virtual Booth Sponsorship Insert Only - DO NOT USE Program Adve…" at bounding box center [129, 139] width 70 height 10
click at [178, 126] on div "Type of Attendance:" at bounding box center [260, 128] width 346 height 9
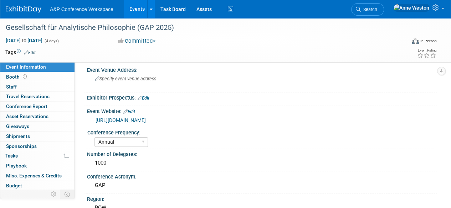
scroll to position [0, 0]
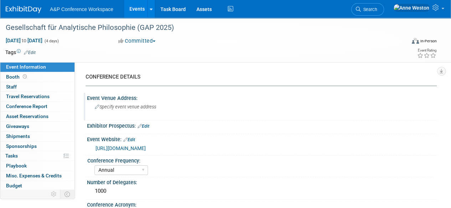
click at [145, 106] on span "Specify event venue address" at bounding box center [125, 106] width 61 height 5
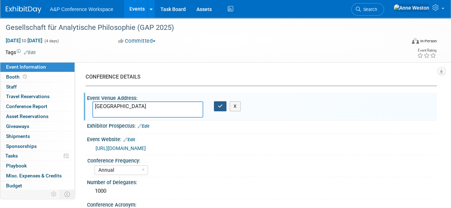
type textarea "Düsseldorf"
click at [217, 106] on button "button" at bounding box center [220, 107] width 13 height 10
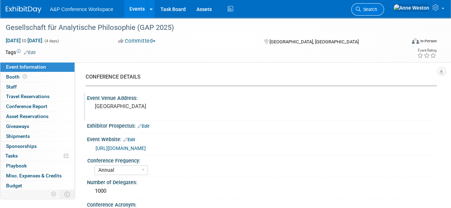
click at [377, 12] on span "Search" at bounding box center [369, 9] width 16 height 5
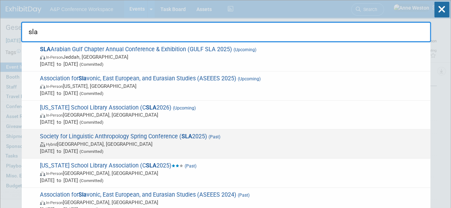
type input "sla"
click at [121, 137] on span "Society for Linguistic Anthropology Spring Conference ( SLA 2025) (Past) Hybrid…" at bounding box center [232, 144] width 389 height 22
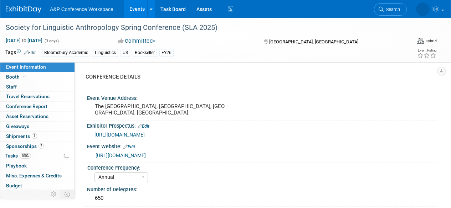
select select "Annual"
select select "Level 3"
select select "Sponsorship"
select select "Linguistics"
select select "Bloomsbury Academic"
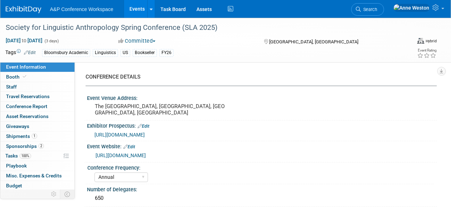
select select "[PERSON_NAME]"
select select "Networking/Commissioning"
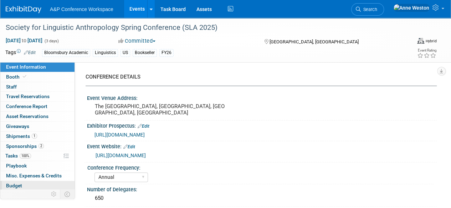
click at [29, 181] on link "Budget" at bounding box center [37, 186] width 74 height 10
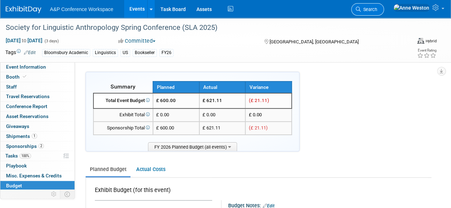
click at [361, 10] on icon at bounding box center [358, 9] width 5 height 5
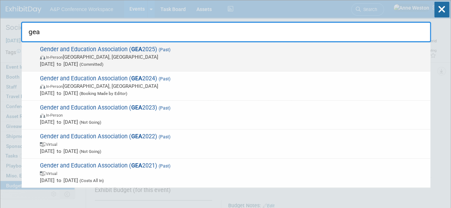
type input "gea"
click at [93, 48] on span "Gender and Education Association ( GEA 2025) (Past) In-Person Manchester, Unite…" at bounding box center [232, 57] width 389 height 22
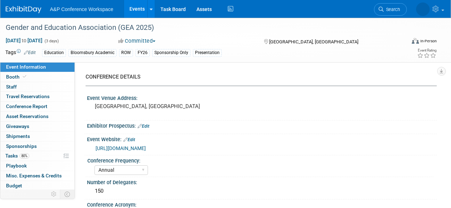
select select "Annual"
select select "Level 3"
select select "Sponsorship"
select select "Education"
select select "Bloomsbury Academic"
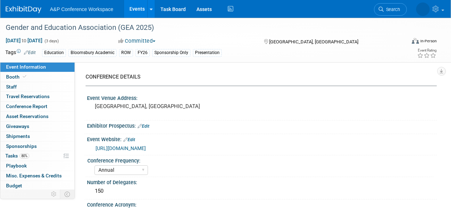
select select "[PERSON_NAME]"
select select "Brand/Subject Presence​"
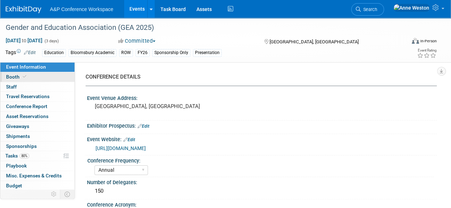
click at [51, 77] on link "Booth" at bounding box center [37, 77] width 74 height 10
select select "COBA"
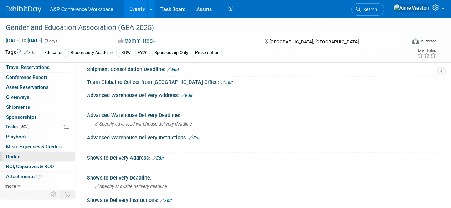
scroll to position [321, 0]
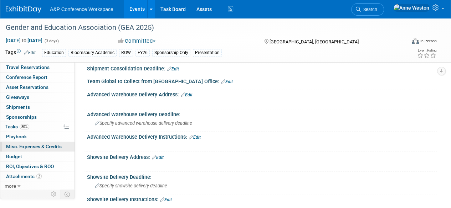
click at [33, 146] on span "Misc. Expenses & Credits 0" at bounding box center [34, 147] width 56 height 6
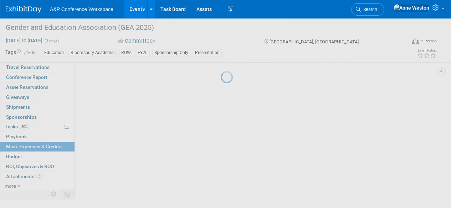
scroll to position [0, 0]
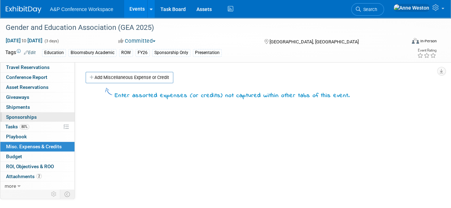
click at [26, 117] on span "Sponsorships 0" at bounding box center [21, 117] width 31 height 6
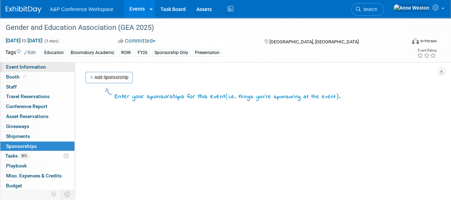
click at [30, 69] on span "Event Information" at bounding box center [26, 67] width 40 height 6
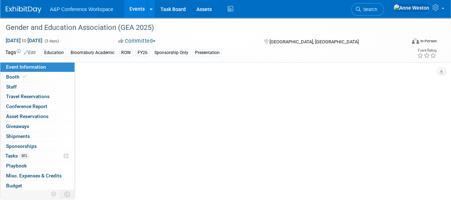
select select "Annual"
select select "Level 3"
select select "Sponsorship"
select select "Education"
select select "Bloomsbury Academic"
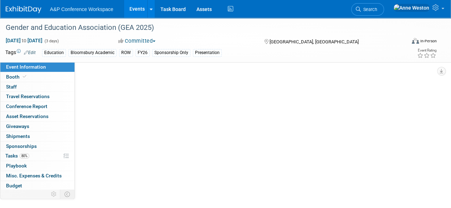
select select "[PERSON_NAME]"
select select "Brand/Subject Presence​"
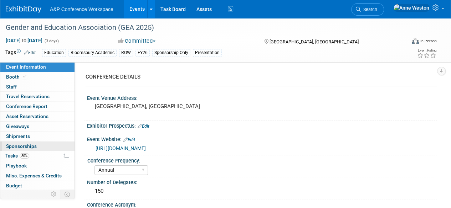
click at [53, 146] on link "0 Sponsorships 0" at bounding box center [37, 147] width 74 height 10
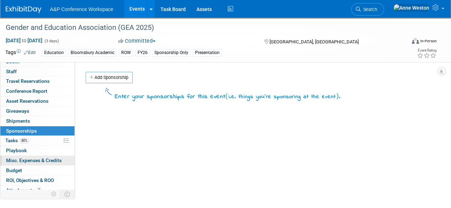
scroll to position [29, 0]
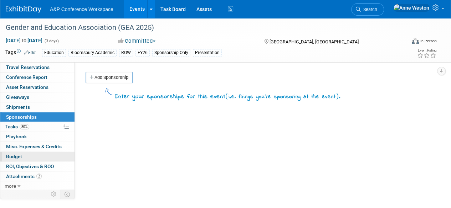
click at [45, 152] on link "Budget" at bounding box center [37, 157] width 74 height 10
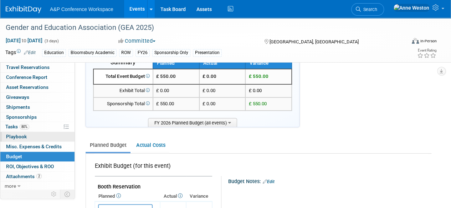
scroll to position [36, 0]
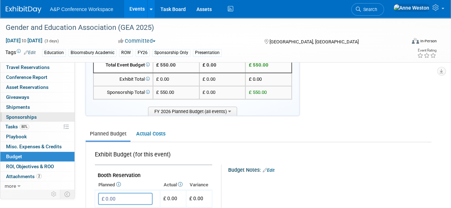
click at [36, 115] on link "0 Sponsorships 0" at bounding box center [37, 118] width 74 height 10
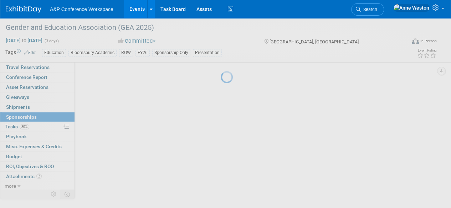
scroll to position [0, 0]
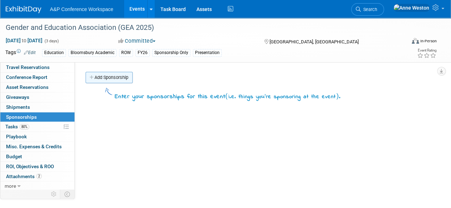
click at [112, 78] on link "Add Sponsorship" at bounding box center [109, 77] width 47 height 11
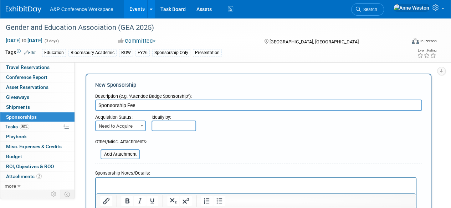
type input "Sponsorship Fee"
click at [121, 124] on span "Need to Acquire" at bounding box center [120, 126] width 49 height 10
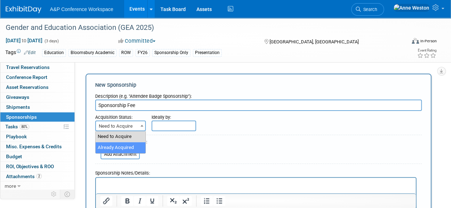
select select "2"
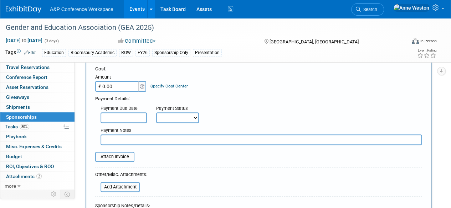
scroll to position [71, 0]
click at [132, 84] on input "£ 0.00" at bounding box center [117, 86] width 45 height 11
type input "£ 133.21"
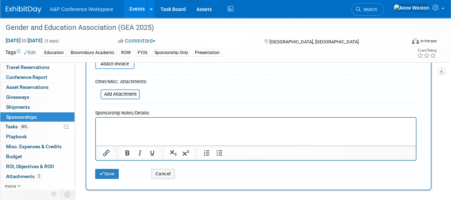
scroll to position [178, 0]
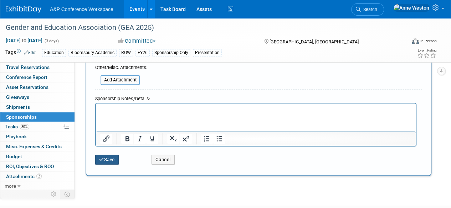
click at [115, 159] on button "Save" at bounding box center [107, 160] width 24 height 10
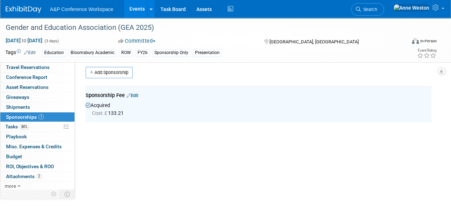
scroll to position [0, 0]
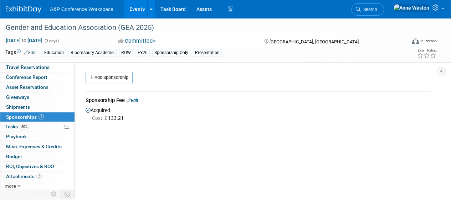
click at [138, 99] on link "Edit" at bounding box center [132, 100] width 12 height 5
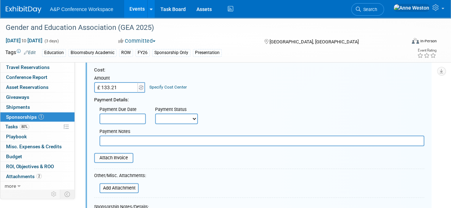
scroll to position [82, 0]
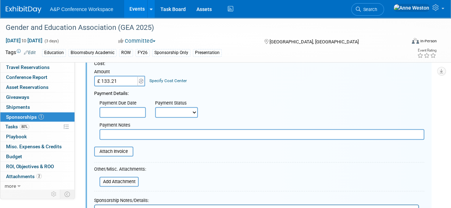
click at [133, 133] on input "text" at bounding box center [261, 134] width 325 height 11
type input "N"
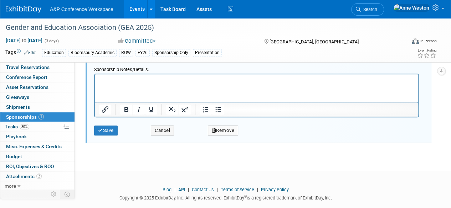
scroll to position [224, 0]
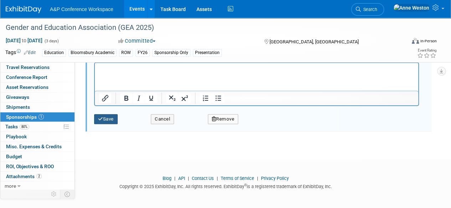
type input "Cost needs to move to UK Live Tracker"
click at [110, 119] on button "Save" at bounding box center [106, 119] width 24 height 10
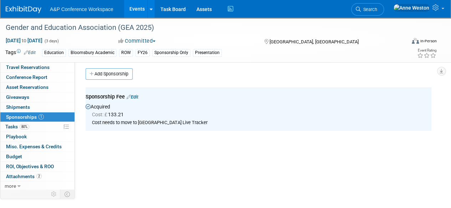
scroll to position [0, 0]
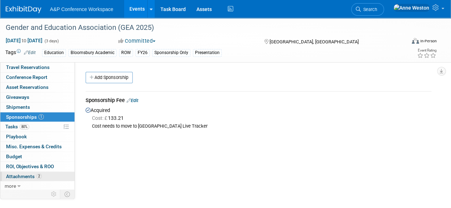
click at [35, 175] on span "Attachments 2" at bounding box center [24, 177] width 36 height 6
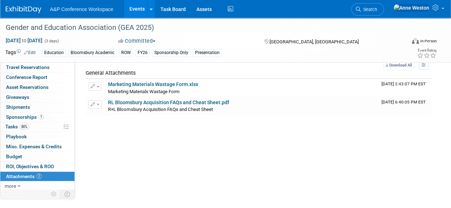
scroll to position [36, 0]
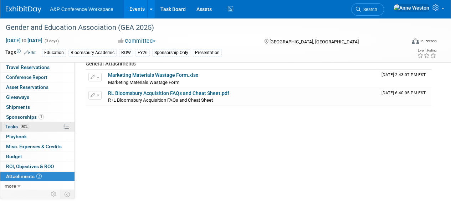
click at [40, 128] on link "80% Tasks 80%" at bounding box center [37, 127] width 74 height 10
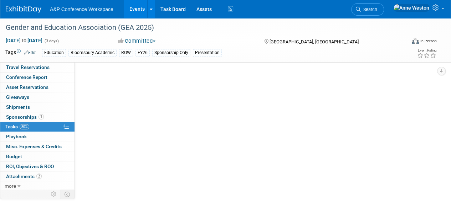
scroll to position [0, 0]
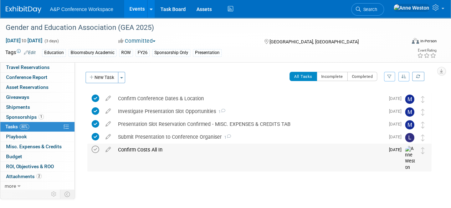
click at [96, 149] on icon at bounding box center [95, 149] width 7 height 7
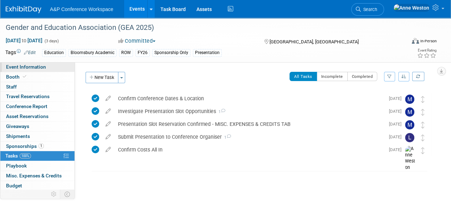
click at [46, 66] on link "Event Information" at bounding box center [37, 67] width 74 height 10
select select "Annual"
select select "Level 3"
select select "Sponsorship"
select select "Education"
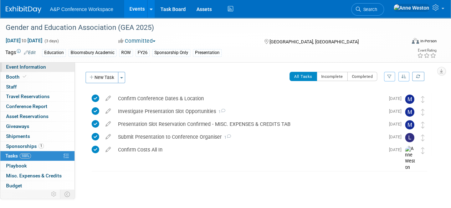
select select "Bloomsbury Academic"
select select "[PERSON_NAME]"
select select "Brand/Subject Presence​"
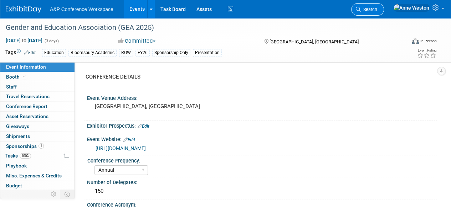
click at [361, 10] on icon at bounding box center [358, 9] width 5 height 5
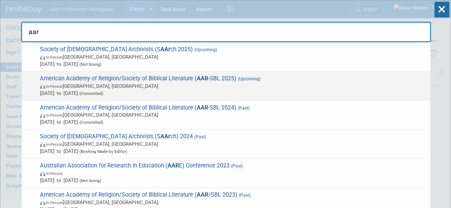
type input "aar"
click at [197, 77] on strong "AAR" at bounding box center [202, 78] width 11 height 7
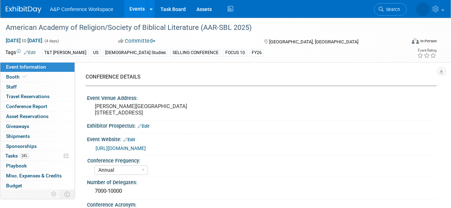
select select "Annual"
select select "Level 1"
select select "In-Person Booth"
select select "[DEMOGRAPHIC_DATA] Studies"
select select "T&T [PERSON_NAME]"
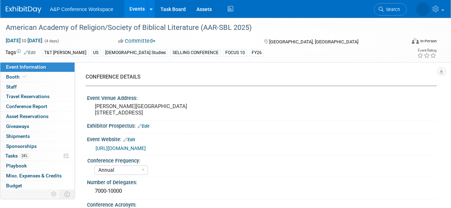
select select "[PERSON_NAME]"
select select "Networking/Commissioning"
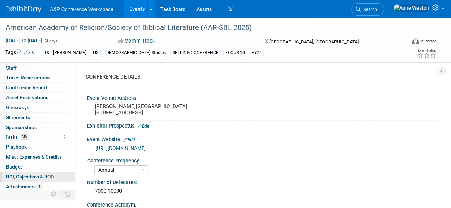
scroll to position [29, 0]
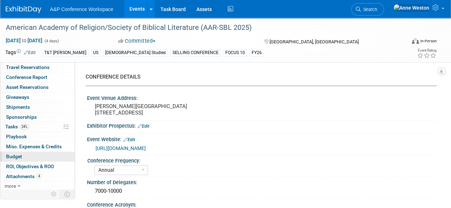
click at [27, 156] on link "Budget" at bounding box center [37, 157] width 74 height 10
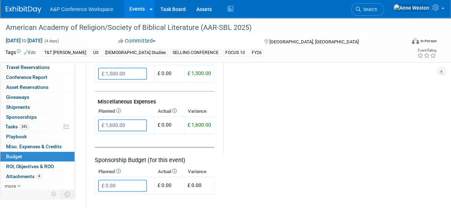
scroll to position [463, 0]
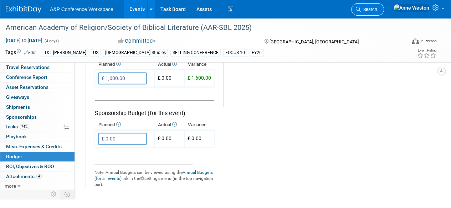
click at [377, 11] on span "Search" at bounding box center [369, 9] width 16 height 5
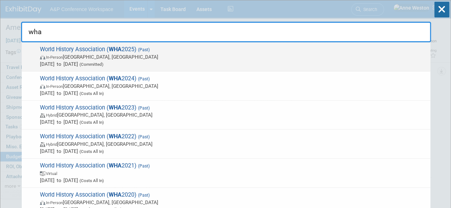
type input "wha"
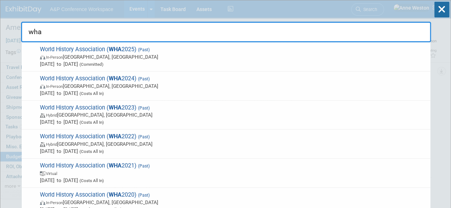
click at [102, 51] on span "World History Association ( WHA 2025) (Past) In-Person [GEOGRAPHIC_DATA], [GEOG…" at bounding box center [232, 57] width 389 height 22
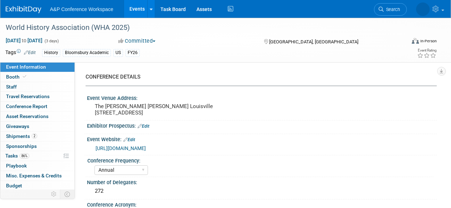
select select "Annual"
select select "Level 3"
select select "Sponsorship"
select select "History"
select select "Bloomsbury Academic"
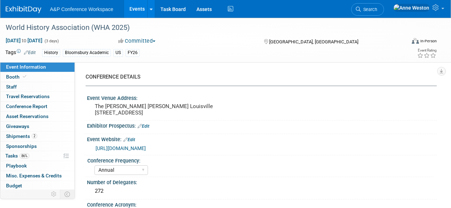
select select "[PERSON_NAME]"
select select "Brand/Subject Presence​"
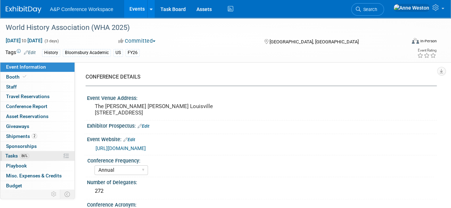
click at [36, 156] on link "86% Tasks 86%" at bounding box center [37, 156] width 74 height 10
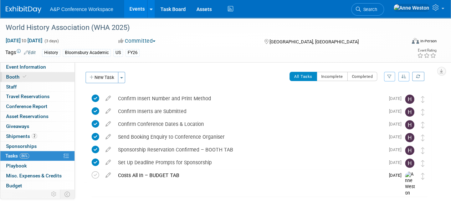
click at [46, 74] on link "Booth" at bounding box center [37, 77] width 74 height 10
select select "CUAP"
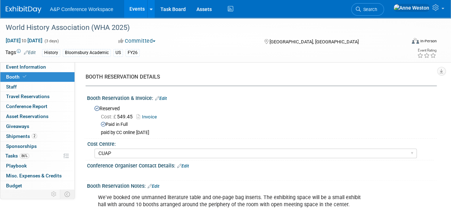
click at [161, 97] on link "Edit" at bounding box center [161, 98] width 12 height 5
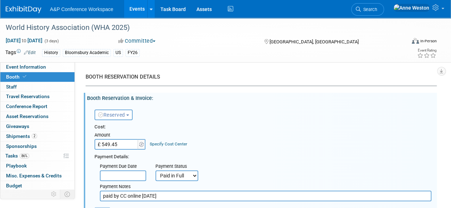
click at [127, 145] on input "£ 549.45" at bounding box center [116, 144] width 45 height 11
type input "£"
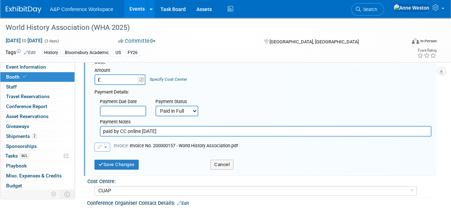
scroll to position [71, 0]
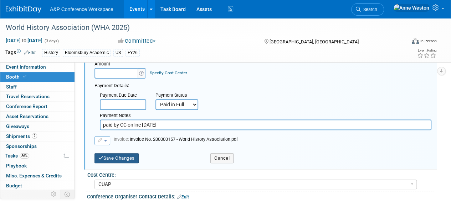
type input "£ 0.00"
click at [131, 155] on button "Save Changes" at bounding box center [116, 159] width 44 height 10
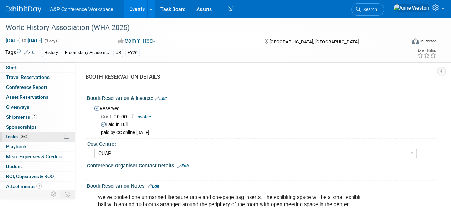
scroll to position [29, 0]
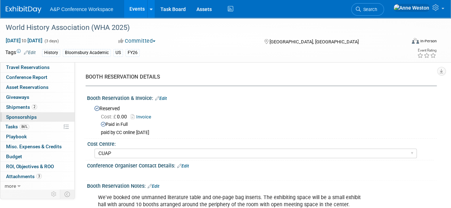
click at [36, 118] on link "0 Sponsorships 0" at bounding box center [37, 118] width 74 height 10
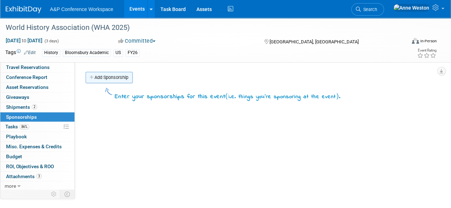
click at [121, 79] on link "Add Sponsorship" at bounding box center [109, 77] width 47 height 11
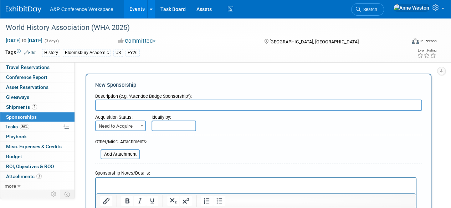
scroll to position [0, 0]
type input "Sponsorship Fee"
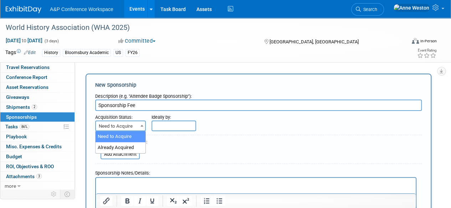
click at [130, 123] on span "Need to Acquire" at bounding box center [120, 126] width 49 height 10
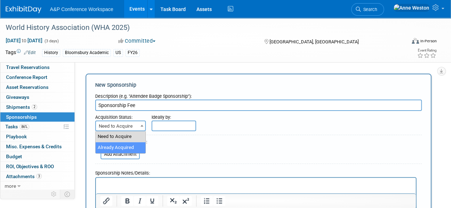
select select "2"
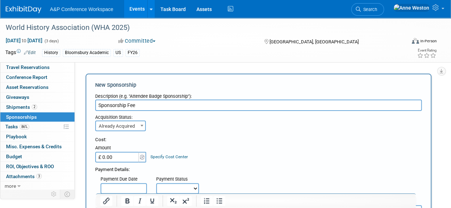
click at [128, 161] on input "£ 0.00" at bounding box center [117, 157] width 45 height 11
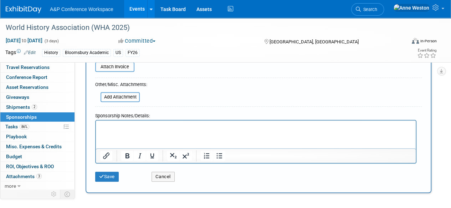
scroll to position [178, 0]
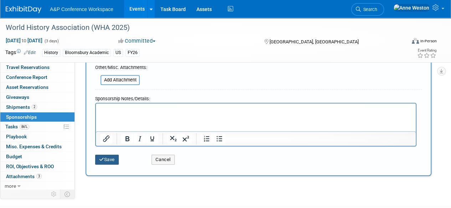
type input "£ 750.00"
click at [108, 158] on button "Save" at bounding box center [107, 160] width 24 height 10
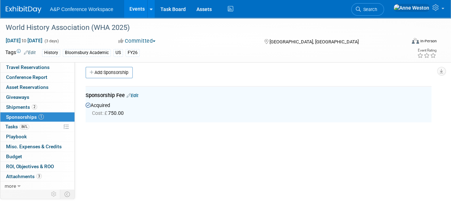
scroll to position [0, 0]
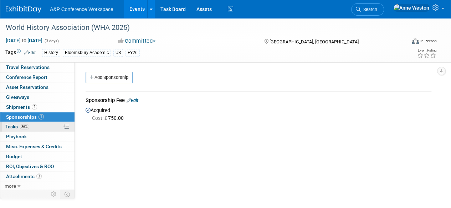
click at [32, 126] on link "86% Tasks 86%" at bounding box center [37, 127] width 74 height 10
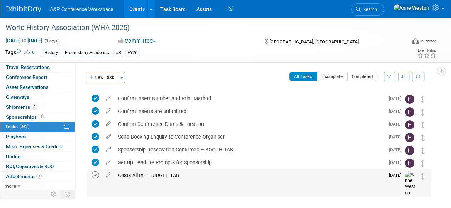
click at [94, 173] on icon at bounding box center [95, 175] width 7 height 7
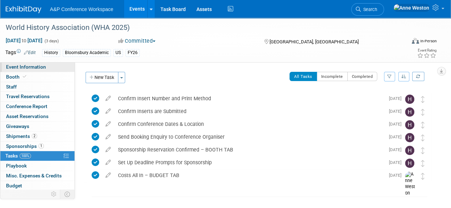
click at [40, 67] on span "Event Information" at bounding box center [26, 67] width 40 height 6
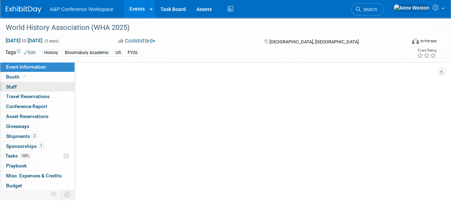
select select "Annual"
select select "Level 3"
select select "Sponsorship"
select select "History"
select select "Bloomsbury Academic"
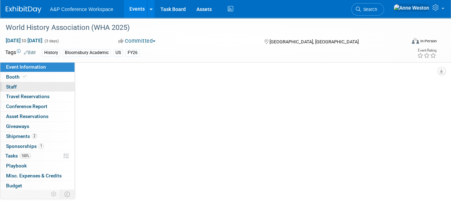
select select "[PERSON_NAME]"
select select "Brand/Subject Presence​"
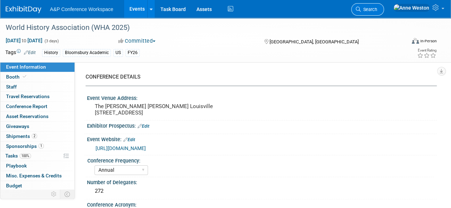
click at [377, 7] on span "Search" at bounding box center [369, 9] width 16 height 5
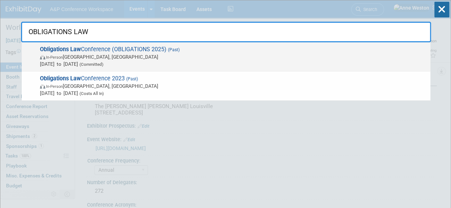
type input "OBLIGATIONS LAW"
click at [53, 58] on span "In-Person" at bounding box center [54, 57] width 17 height 5
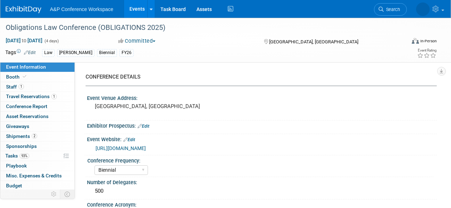
select select "Biennial"
select select "Level 2"
select select "In-Person Booth"
select select "Law"
select select "[PERSON_NAME] Publishing"
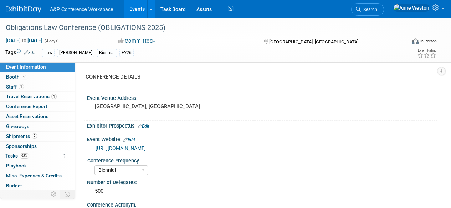
select select "[PERSON_NAME]"
select select "Ros Jubber"
select select "Networking/Commissioning"
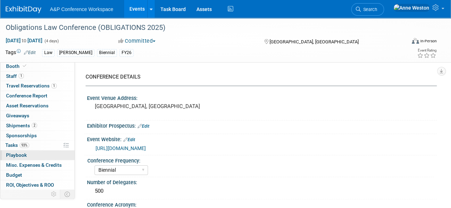
scroll to position [29, 0]
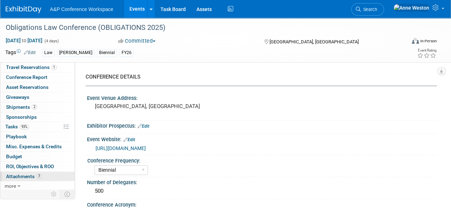
click at [31, 176] on span "Attachments 7" at bounding box center [24, 177] width 36 height 6
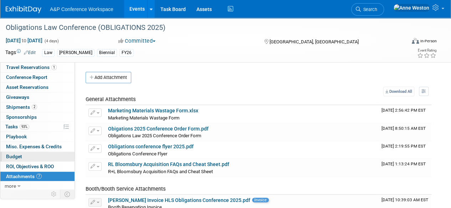
click at [24, 157] on link "Budget" at bounding box center [37, 157] width 74 height 10
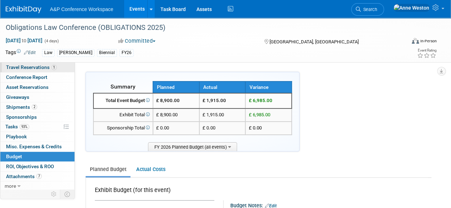
scroll to position [0, 0]
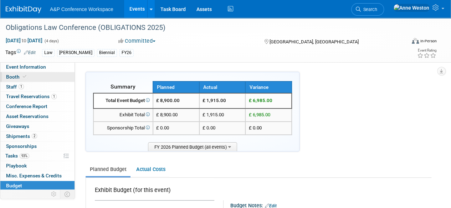
click at [28, 78] on link "Booth" at bounding box center [37, 77] width 74 height 10
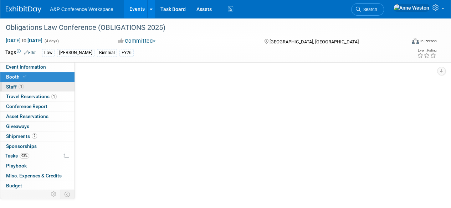
select select "BUHA"
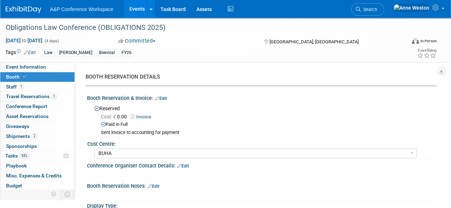
click at [145, 116] on link "Invoice" at bounding box center [143, 116] width 24 height 5
click at [161, 96] on link "Edit" at bounding box center [161, 98] width 12 height 5
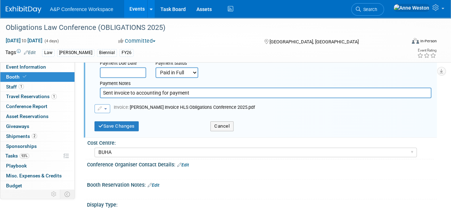
scroll to position [107, 0]
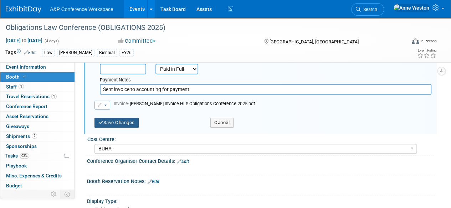
type input "£ 5,172.00"
click at [113, 123] on button "Save Changes" at bounding box center [116, 123] width 44 height 10
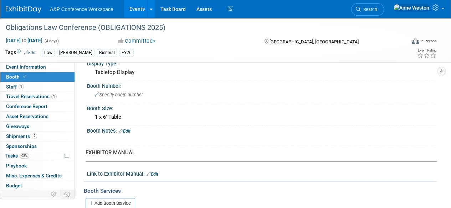
scroll to position [0, 0]
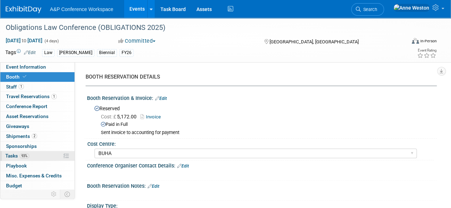
click at [27, 156] on span "93%" at bounding box center [25, 156] width 10 height 5
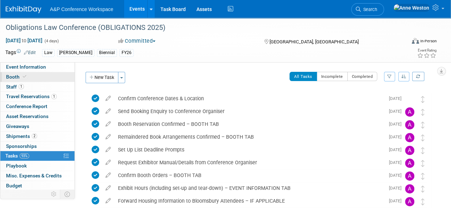
click at [26, 74] on span at bounding box center [24, 76] width 6 height 5
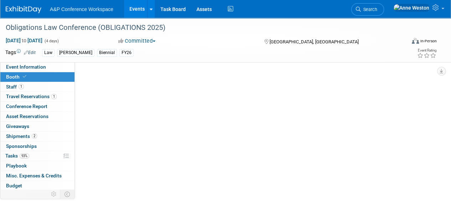
select select "BUHA"
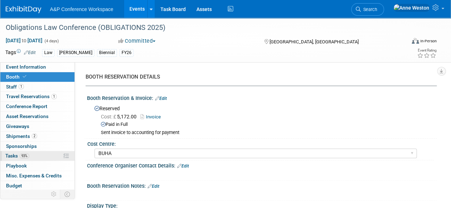
click at [44, 154] on link "93% Tasks 93%" at bounding box center [37, 156] width 74 height 10
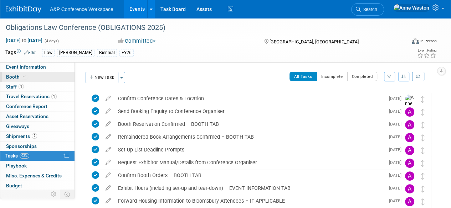
click at [37, 77] on link "Booth" at bounding box center [37, 77] width 74 height 10
select select "BUHA"
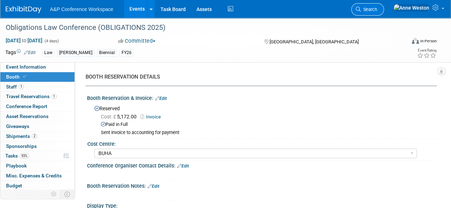
click at [377, 8] on span "Search" at bounding box center [369, 9] width 16 height 5
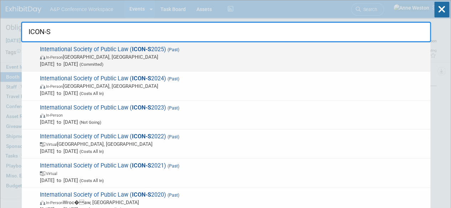
type input "ICON-S"
click at [81, 54] on span "In-Person Brasília, Brazil" at bounding box center [233, 56] width 387 height 7
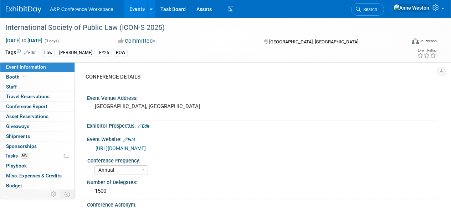
select select "Annual"
select select "Level 3"
select select "Program Advert"
select select "Law"
select select "[PERSON_NAME] Publishing"
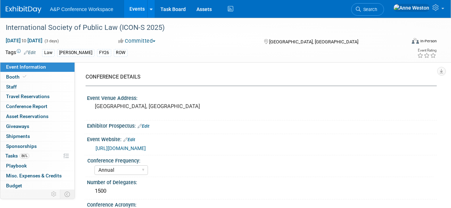
select select "[PERSON_NAME]"
select select "Ros Jubber"
select select "[PERSON_NAME]"
select select "Brand/Subject Presence​"
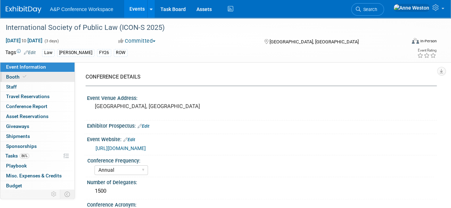
click at [38, 77] on link "Booth" at bounding box center [37, 77] width 74 height 10
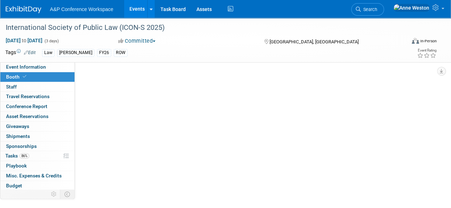
select select "[PERSON_NAME]"
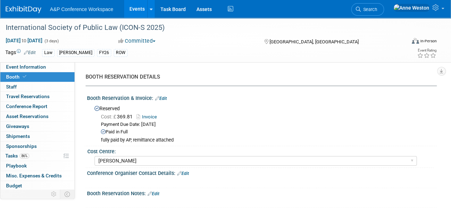
click at [164, 95] on div "Booth Reservation & Invoice: Edit" at bounding box center [261, 97] width 349 height 9
click at [162, 101] on link "Edit" at bounding box center [161, 98] width 12 height 5
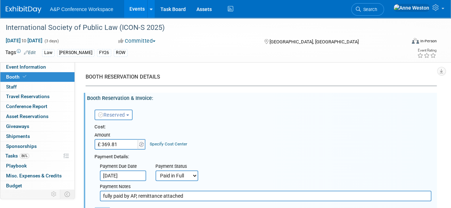
click at [123, 147] on input "£ 369.81" at bounding box center [116, 144] width 45 height 11
type input "£"
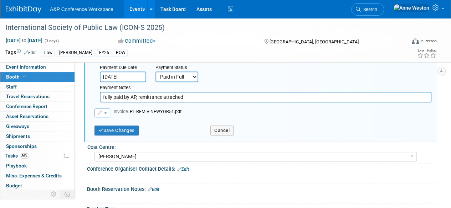
scroll to position [107, 0]
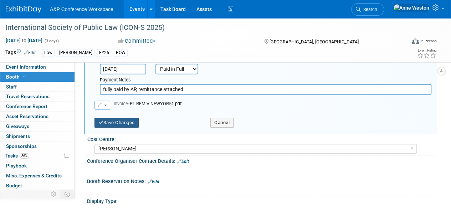
type input "£ 0.00"
click at [114, 121] on button "Save Changes" at bounding box center [116, 123] width 44 height 10
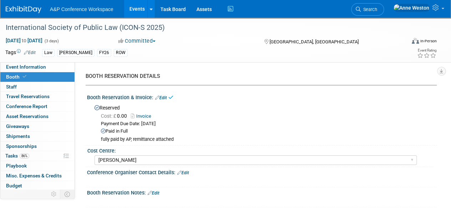
scroll to position [0, 0]
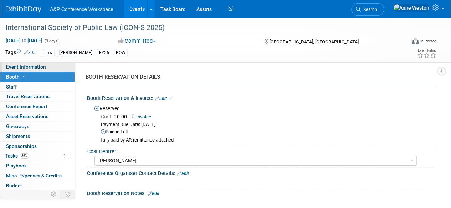
click at [28, 66] on span "Event Information" at bounding box center [26, 67] width 40 height 6
select select "Annual"
select select "Level 3"
select select "Program Advert"
select select "Law"
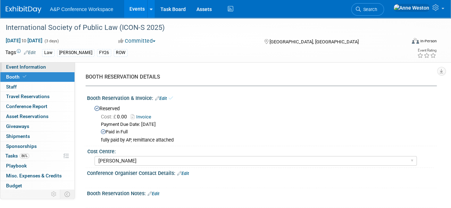
select select "[PERSON_NAME] Publishing"
select select "[PERSON_NAME]"
select select "Ros Jubber"
select select "[PERSON_NAME]"
select select "Brand/Subject Presence​"
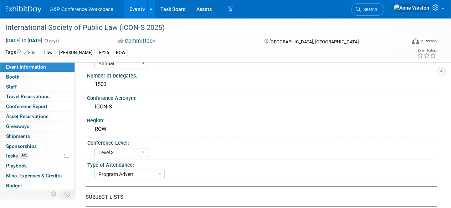
scroll to position [143, 0]
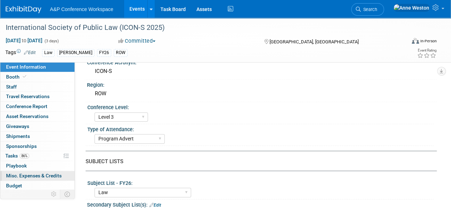
click at [37, 176] on span "Misc. Expenses & Credits 0" at bounding box center [34, 176] width 56 height 6
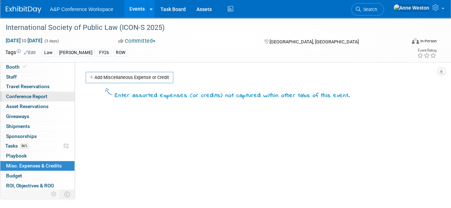
scroll to position [0, 0]
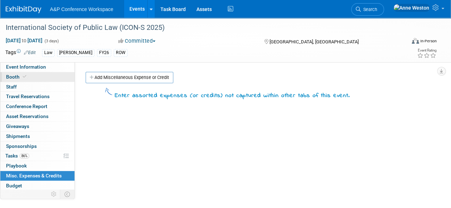
click at [31, 76] on link "Booth" at bounding box center [37, 77] width 74 height 10
select select "[PERSON_NAME]"
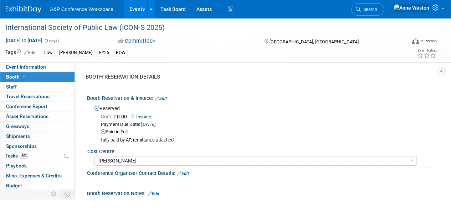
click at [146, 114] on link "Invoice" at bounding box center [143, 116] width 24 height 5
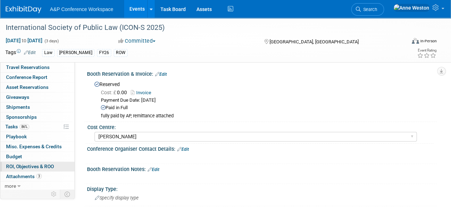
scroll to position [36, 0]
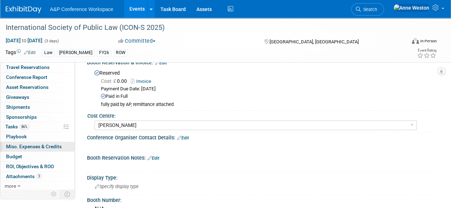
click at [48, 144] on span "Misc. Expenses & Credits 0" at bounding box center [34, 147] width 56 height 6
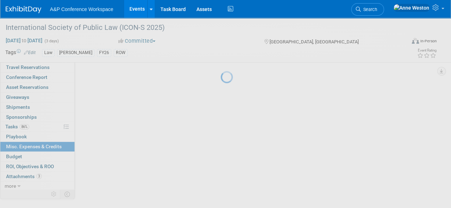
scroll to position [0, 0]
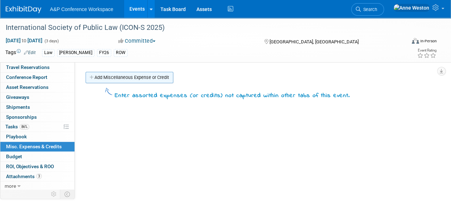
click at [108, 79] on link "Add Miscellaneous Expense or Credit" at bounding box center [130, 77] width 88 height 11
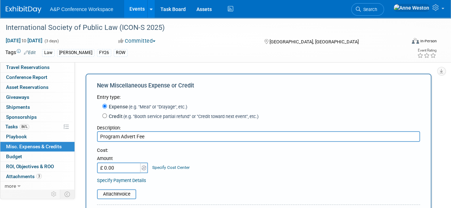
type input "Program Advert Fee"
click at [120, 173] on input "£ 0.00" at bounding box center [119, 168] width 45 height 11
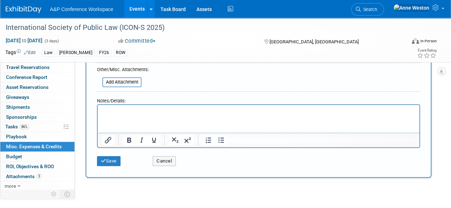
scroll to position [143, 0]
type input "£ 500.00"
click at [113, 156] on button "Save" at bounding box center [109, 161] width 24 height 10
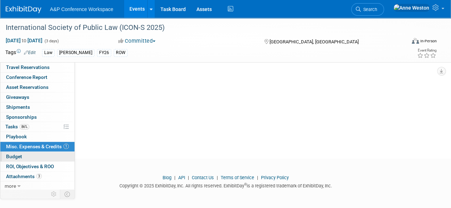
scroll to position [88, 0]
click at [24, 158] on link "Budget" at bounding box center [37, 157] width 74 height 10
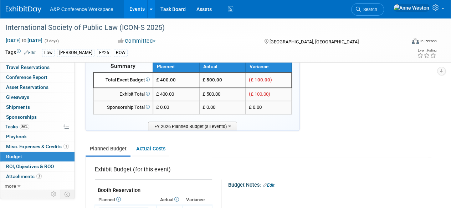
scroll to position [0, 0]
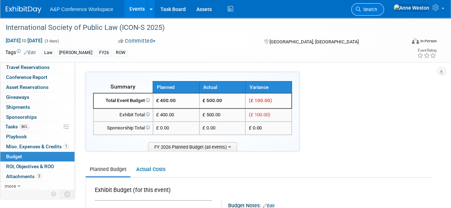
click at [377, 10] on span "Search" at bounding box center [369, 9] width 16 height 5
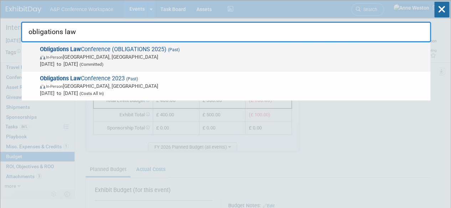
type input "obligations law"
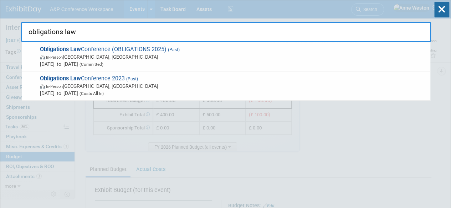
click at [74, 52] on strong "Obligations Law" at bounding box center [60, 49] width 41 height 7
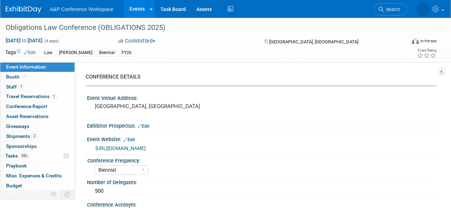
select select "Biennial"
select select "Level 2"
select select "In-Person Booth"
select select "Law"
select select "[PERSON_NAME] Publishing"
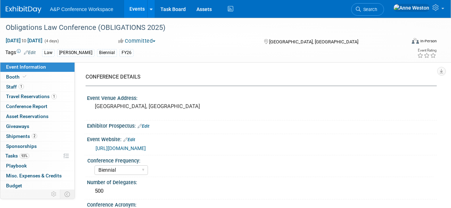
select select "[PERSON_NAME]"
select select "Ros Jubber"
select select "Networking/Commissioning"
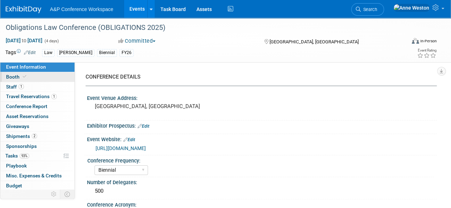
click at [24, 78] on icon at bounding box center [25, 77] width 4 height 4
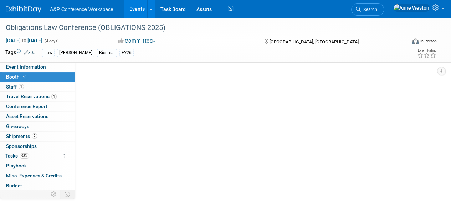
select select "BUHA"
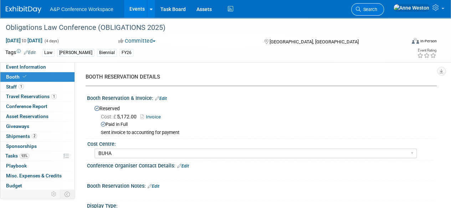
click at [383, 6] on link "Search" at bounding box center [367, 9] width 33 height 12
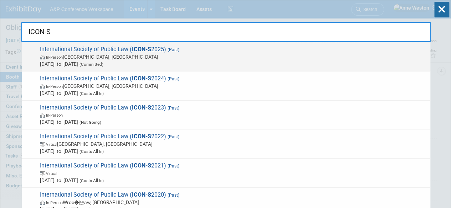
type input "ICON-S"
click at [76, 51] on span "International Society of Public Law ( ICON-S 2025) (Past) In-Person [GEOGRAPHIC…" at bounding box center [232, 57] width 389 height 22
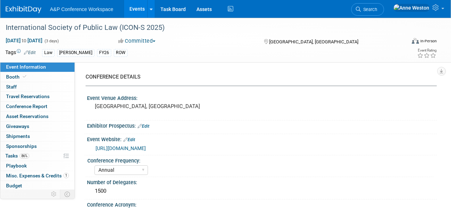
select select "Annual"
select select "Level 3"
select select "Program Advert"
select select "Law"
select select "[PERSON_NAME] Publishing"
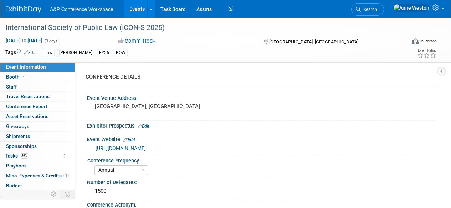
select select "[PERSON_NAME]"
select select "Ros Jubber"
select select "[PERSON_NAME]"
select select "Brand/Subject Presence​"
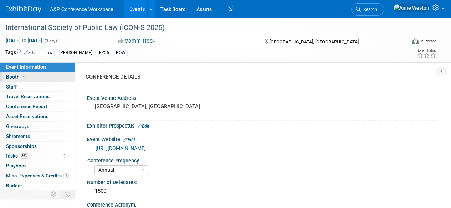
click at [31, 81] on link "Booth" at bounding box center [37, 77] width 74 height 10
select select "[PERSON_NAME]"
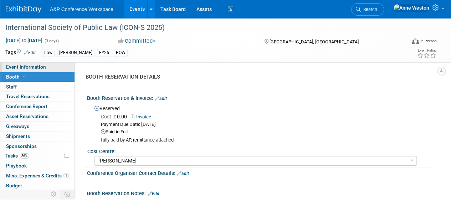
click at [43, 63] on link "Event Information" at bounding box center [37, 67] width 74 height 10
select select "Annual"
select select "Level 3"
select select "Program Advert"
select select "Law"
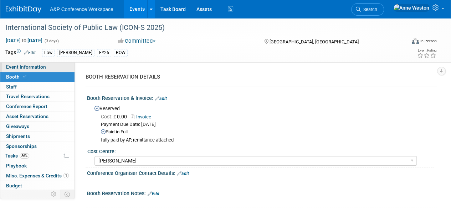
select select "[PERSON_NAME] Publishing"
select select "[PERSON_NAME]"
select select "Ros Jubber"
select select "[PERSON_NAME]"
select select "Brand/Subject Presence​"
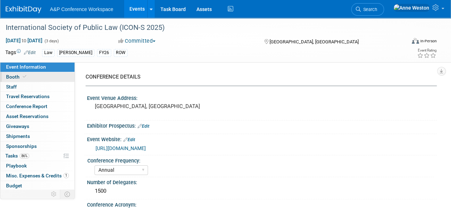
click at [42, 77] on link "Booth" at bounding box center [37, 77] width 74 height 10
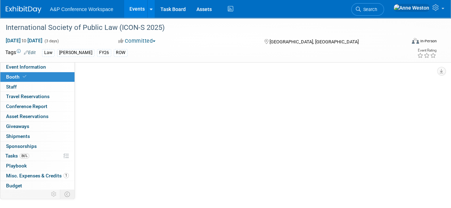
select select "[PERSON_NAME]"
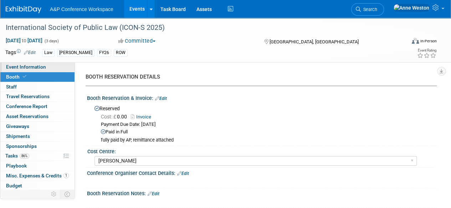
click at [36, 67] on span "Event Information" at bounding box center [26, 67] width 40 height 6
select select "Annual"
select select "Level 3"
select select "Program Advert"
select select "Law"
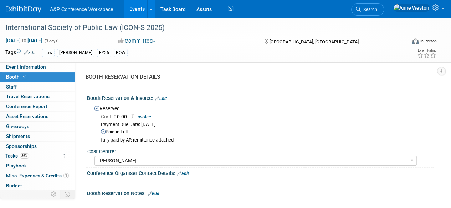
select select "[PERSON_NAME] Publishing"
select select "[PERSON_NAME]"
select select "Ros Jubber"
select select "[PERSON_NAME]"
select select "Brand/Subject Presence​"
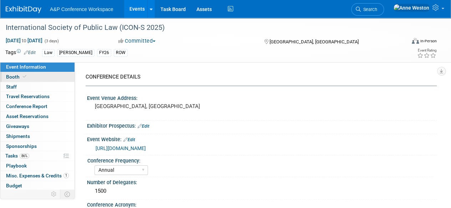
click at [33, 75] on link "Booth" at bounding box center [37, 77] width 74 height 10
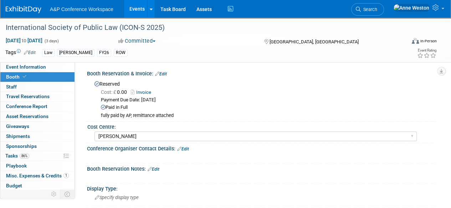
scroll to position [36, 0]
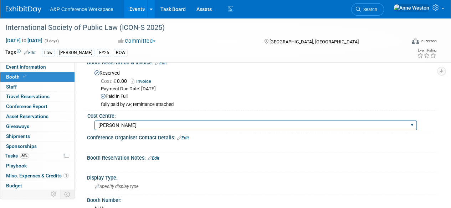
click at [125, 126] on select "BGBG BLRG BPDL BUAV BUIB BUMD COBA COMD CUAP FBAP [PERSON_NAME] IBIB RGP DIGI B…" at bounding box center [255, 126] width 322 height 10
select select "BUHA"
click at [94, 121] on select "BGBG BLRG BPDL BUAV BUIB BUMD COBA COMD CUAP FBAP [PERSON_NAME] IBIB RGP DIGI B…" at bounding box center [255, 126] width 322 height 10
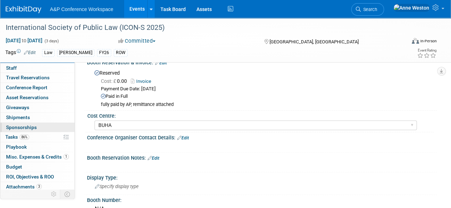
scroll to position [29, 0]
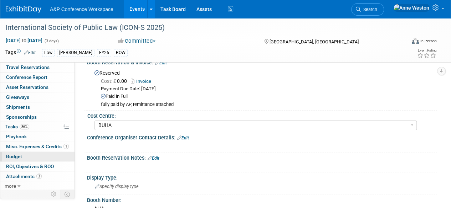
click at [36, 154] on link "Budget" at bounding box center [37, 157] width 74 height 10
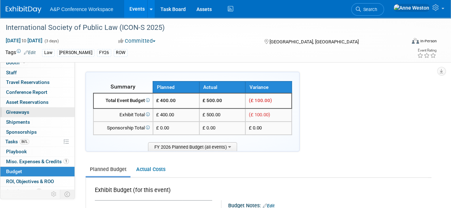
scroll to position [0, 0]
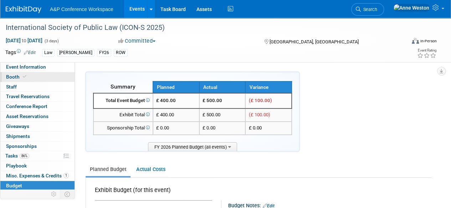
click at [39, 78] on link "Booth" at bounding box center [37, 77] width 74 height 10
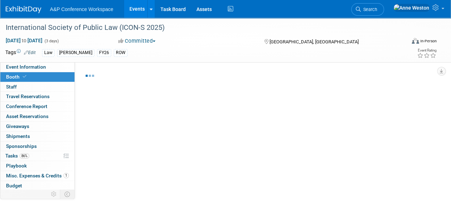
select select "BUHA"
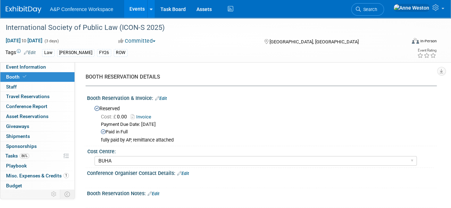
click at [162, 97] on link "Edit" at bounding box center [161, 98] width 12 height 5
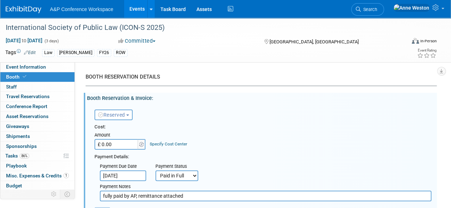
click at [113, 146] on input "£ 0.00" at bounding box center [116, 144] width 45 height 11
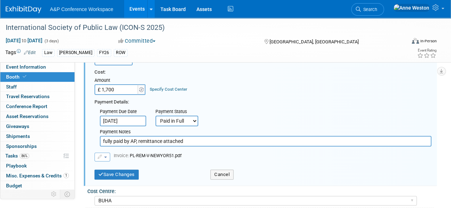
scroll to position [71, 0]
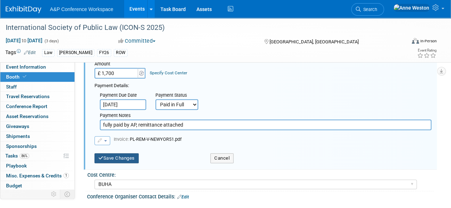
type input "£ 1,700.00"
click at [117, 159] on button "Save Changes" at bounding box center [116, 159] width 44 height 10
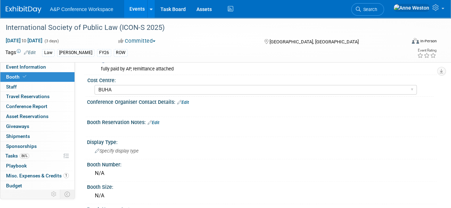
scroll to position [0, 0]
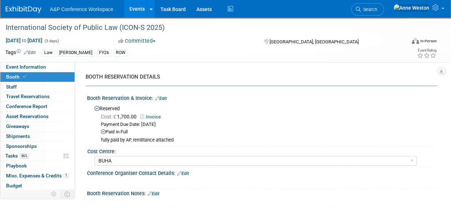
click at [164, 96] on link "Edit" at bounding box center [161, 98] width 12 height 5
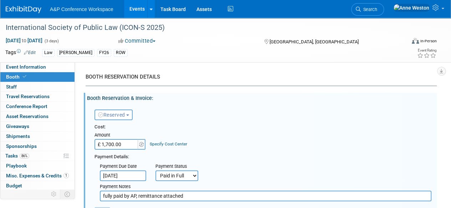
click at [135, 142] on input "£ 1,700.00" at bounding box center [116, 144] width 45 height 11
type input "£"
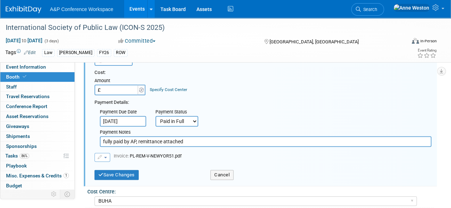
scroll to position [71, 0]
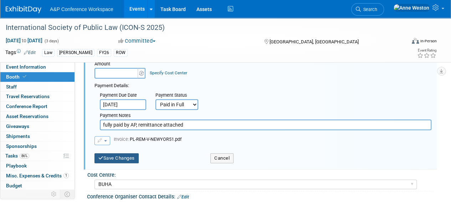
type input "£ 0.00"
click at [124, 156] on button "Save Changes" at bounding box center [116, 159] width 44 height 10
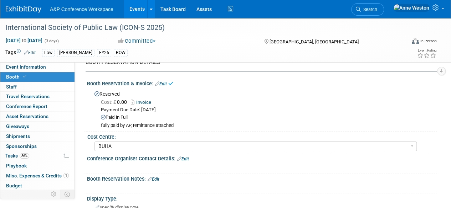
scroll to position [0, 0]
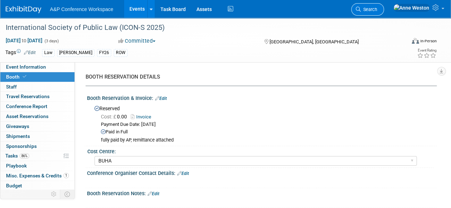
click at [377, 8] on span "Search" at bounding box center [369, 9] width 16 height 5
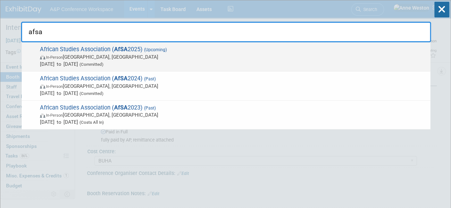
type input "afsa"
click at [64, 52] on span "African Studies Association ( AfSA 2025) (Upcoming) In-Person [GEOGRAPHIC_DATA]…" at bounding box center [232, 57] width 389 height 22
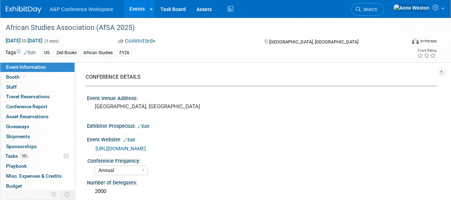
select select "Annual"
select select "Level 2"
select select "In-Person Booth"
select select "African Studies"
select select "Zed Books"
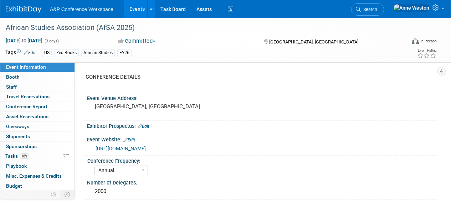
select select "[PERSON_NAME]"
select select "Networking/Commissioning"
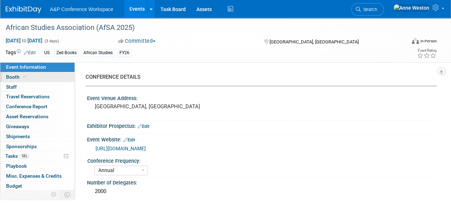
click at [31, 80] on link "Booth" at bounding box center [37, 77] width 74 height 10
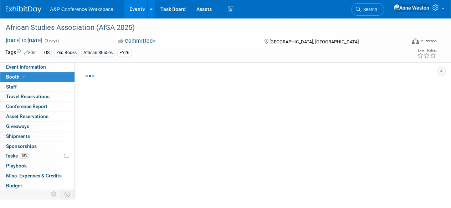
select select "BUZE"
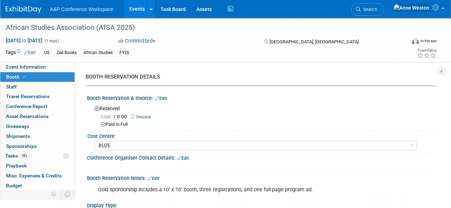
click at [163, 98] on link "Edit" at bounding box center [161, 98] width 12 height 5
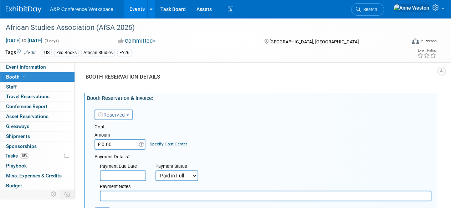
click at [121, 140] on input "£ 0.00" at bounding box center [116, 144] width 45 height 11
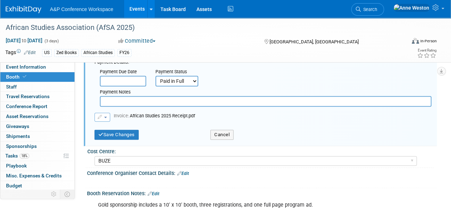
scroll to position [107, 0]
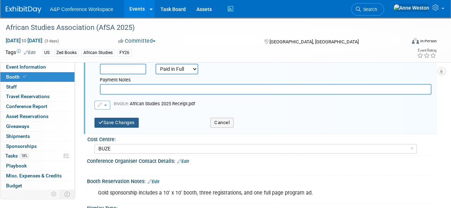
type input "£ 1,700.00"
click at [119, 121] on button "Save Changes" at bounding box center [116, 123] width 44 height 10
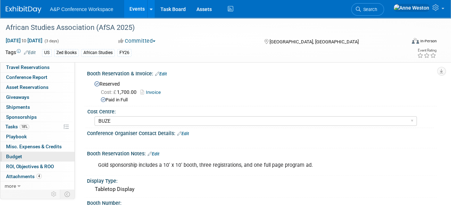
scroll to position [36, 0]
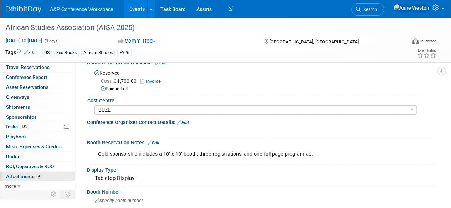
click at [31, 176] on span "Attachments 4" at bounding box center [24, 177] width 36 height 6
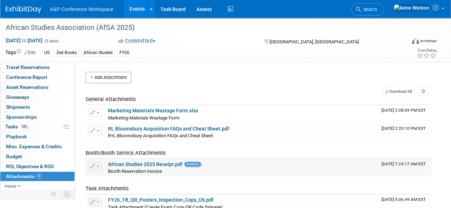
scroll to position [88, 0]
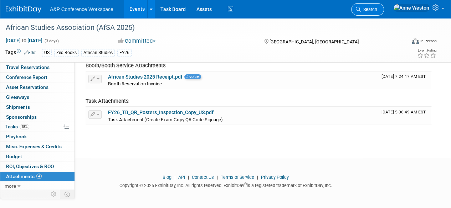
click at [377, 10] on span "Search" at bounding box center [369, 9] width 16 height 5
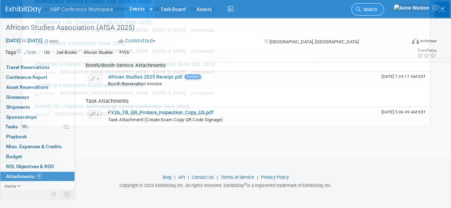
scroll to position [0, 0]
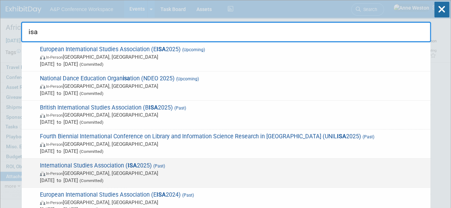
type input "isa"
click at [118, 164] on span "International Studies Association ( ISA 2025) (Past) In-Person Chicago, IL Mar …" at bounding box center [232, 173] width 389 height 22
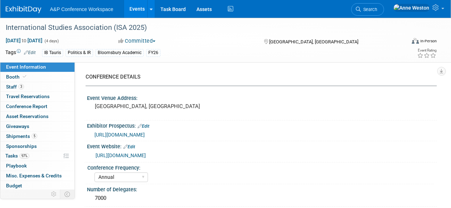
select select "Annual"
select select "Level 1"
select select "In-Person Booth"
select select "Politics & International Relations"
select select "Bloomsbury/Rowman & [PERSON_NAME]"
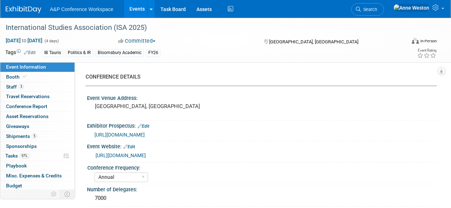
select select "[PERSON_NAME]"
select select "Networking/Commissioning"
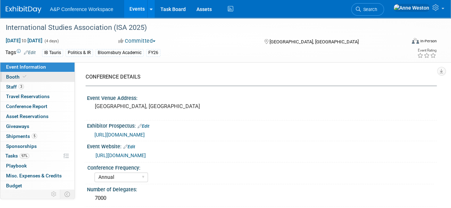
drag, startPoint x: 0, startPoint y: 0, endPoint x: 23, endPoint y: 78, distance: 81.3
click at [23, 78] on icon at bounding box center [25, 77] width 4 height 4
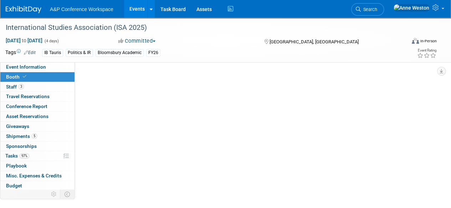
select select "CUAP"
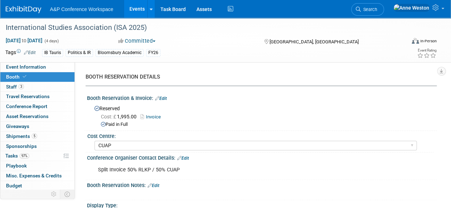
click at [115, 136] on div "Cost Centre:" at bounding box center [260, 135] width 346 height 9
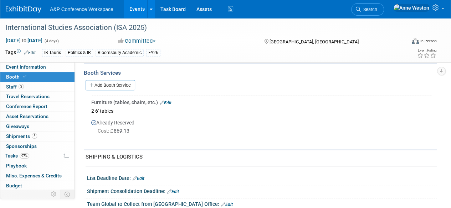
scroll to position [249, 0]
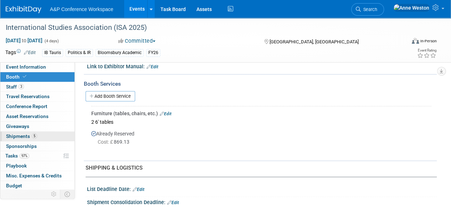
click at [35, 134] on span "5" at bounding box center [34, 136] width 5 height 5
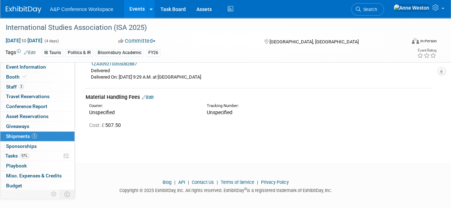
scroll to position [556, 0]
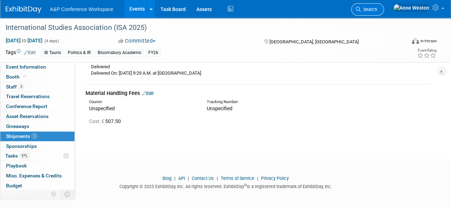
click at [377, 8] on span "Search" at bounding box center [369, 9] width 16 height 5
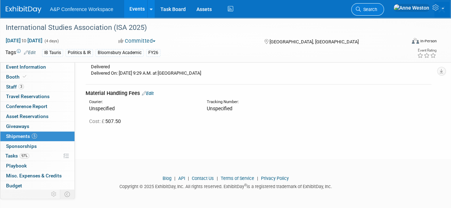
scroll to position [0, 0]
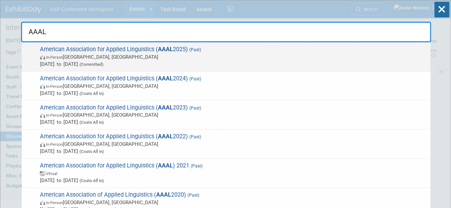
type input "AAAL"
click at [58, 61] on span "Mar 22, 2025 to Mar 25, 2025 (Committed)" at bounding box center [233, 64] width 387 height 7
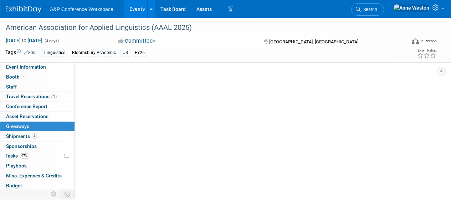
click at [40, 130] on link "0 Giveaways 0" at bounding box center [37, 127] width 74 height 10
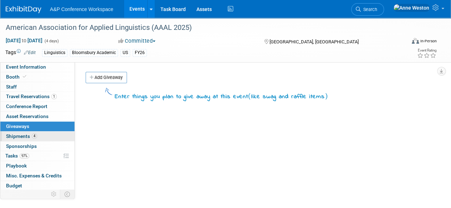
click at [38, 138] on link "4 Shipments 4" at bounding box center [37, 137] width 74 height 10
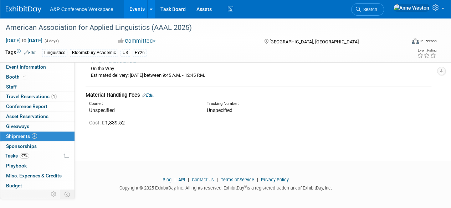
scroll to position [479, 0]
